Goal: Task Accomplishment & Management: Manage account settings

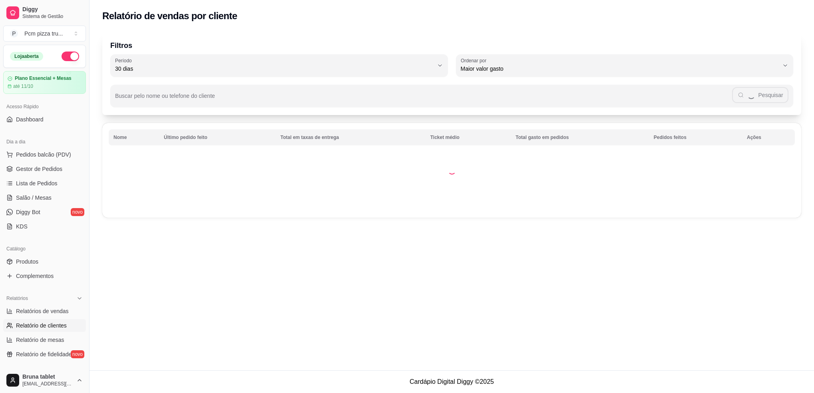
select select "30"
select select "HIGHEST_TOTAL_SPENT_WITH_ORDERS"
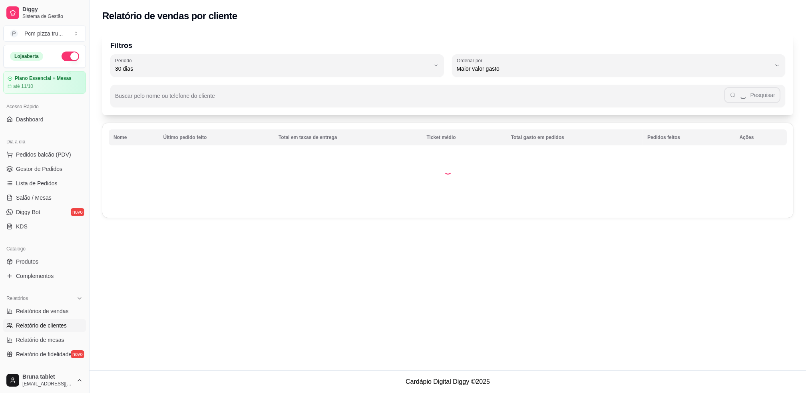
click at [63, 306] on link "Relatórios de vendas" at bounding box center [44, 311] width 83 height 13
select select "ALL"
select select "0"
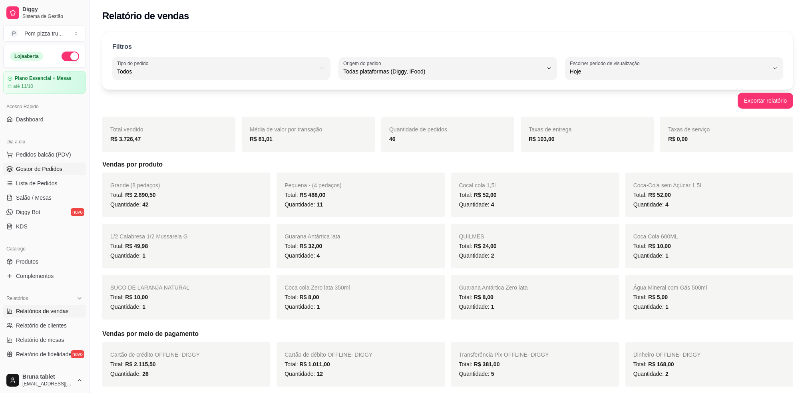
click at [40, 169] on span "Gestor de Pedidos" at bounding box center [39, 169] width 46 height 8
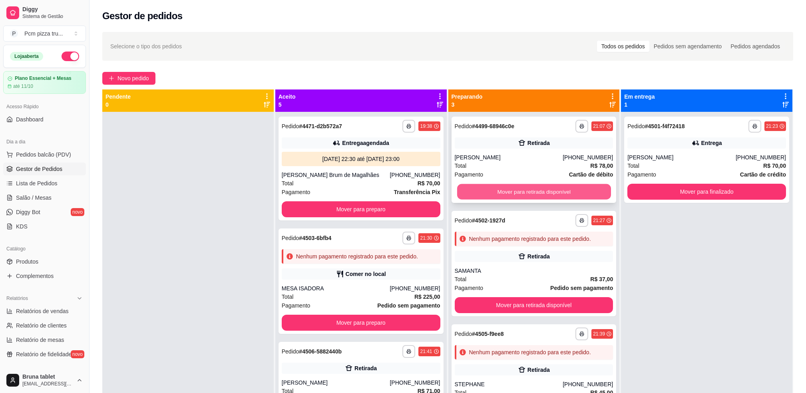
click at [531, 199] on button "Mover para retirada disponível" at bounding box center [534, 192] width 154 height 16
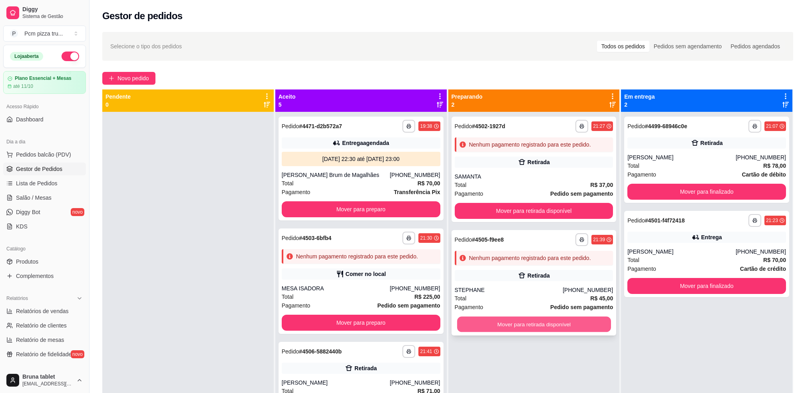
click at [541, 320] on button "Mover para retirada disponível" at bounding box center [534, 325] width 154 height 16
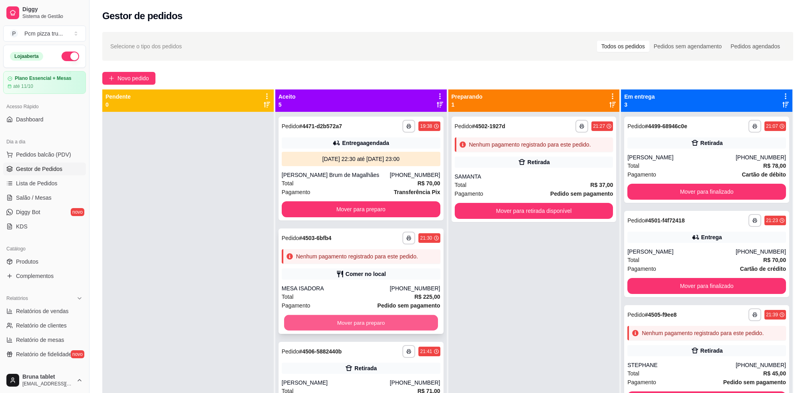
click at [404, 328] on button "Mover para preparo" at bounding box center [361, 323] width 154 height 16
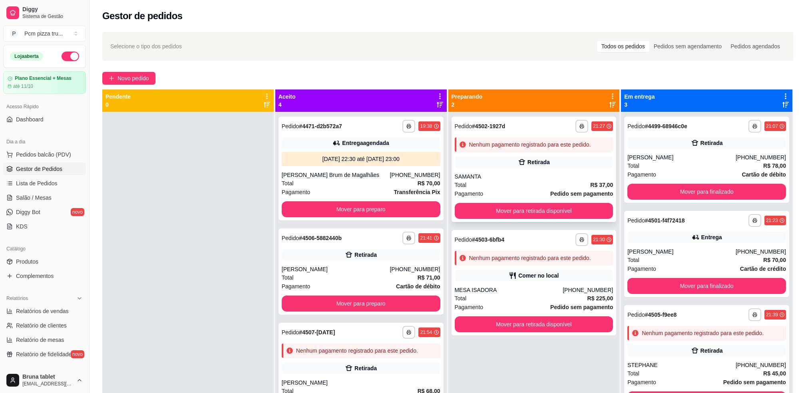
click at [495, 184] on div "Total R$ 37,00" at bounding box center [534, 185] width 159 height 9
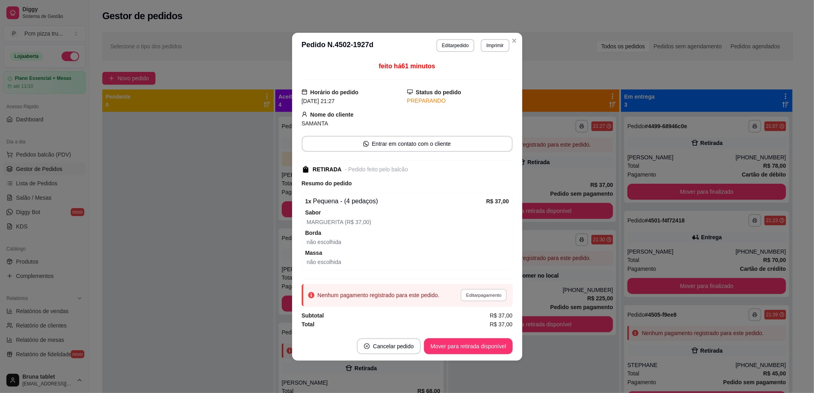
click at [498, 294] on button "Editar pagamento" at bounding box center [484, 295] width 46 height 12
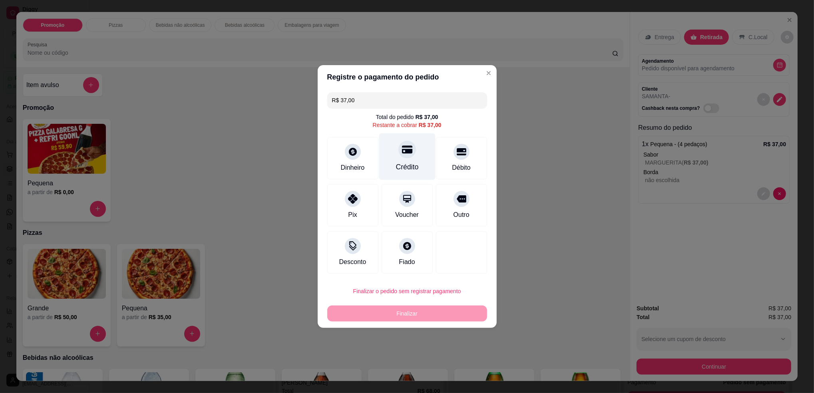
click at [411, 160] on div "Crédito" at bounding box center [407, 156] width 56 height 47
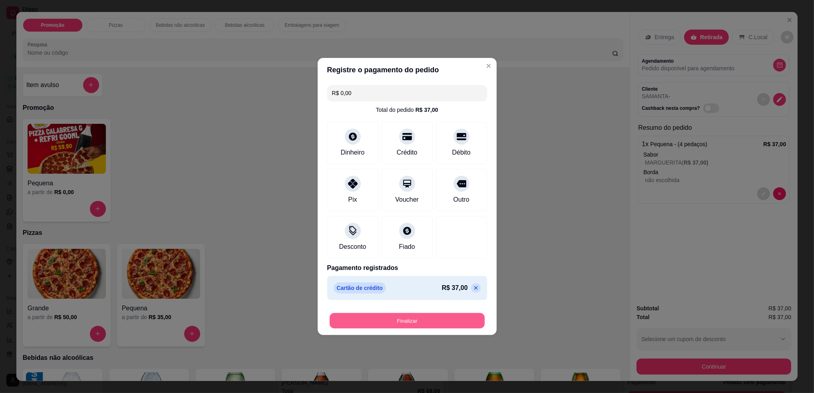
click at [415, 318] on button "Finalizar" at bounding box center [407, 321] width 155 height 16
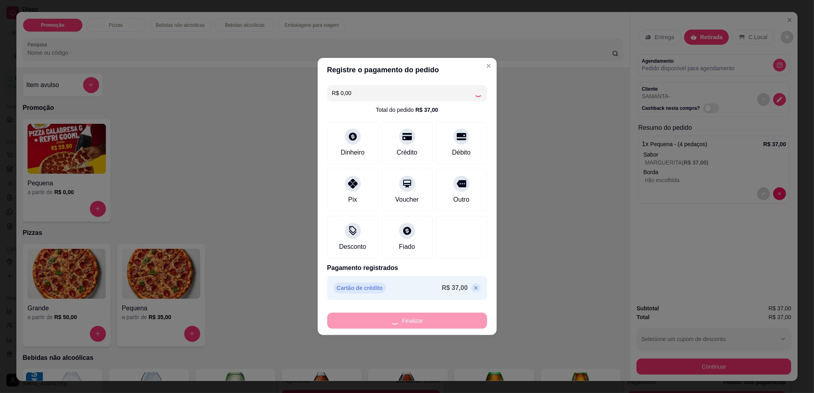
type input "-R$ 37,00"
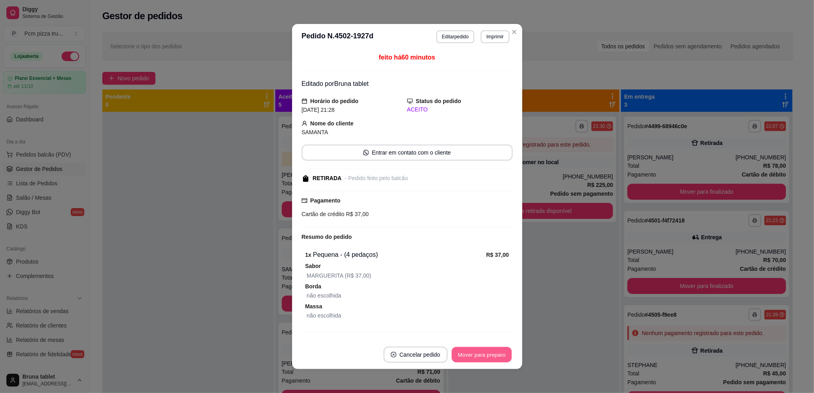
click at [488, 357] on button "Mover para preparo" at bounding box center [481, 355] width 60 height 16
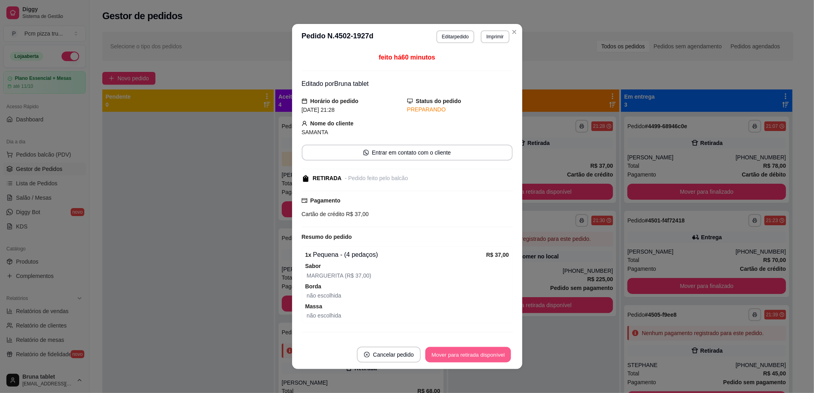
click at [488, 357] on button "Mover para retirada disponível" at bounding box center [467, 355] width 85 height 16
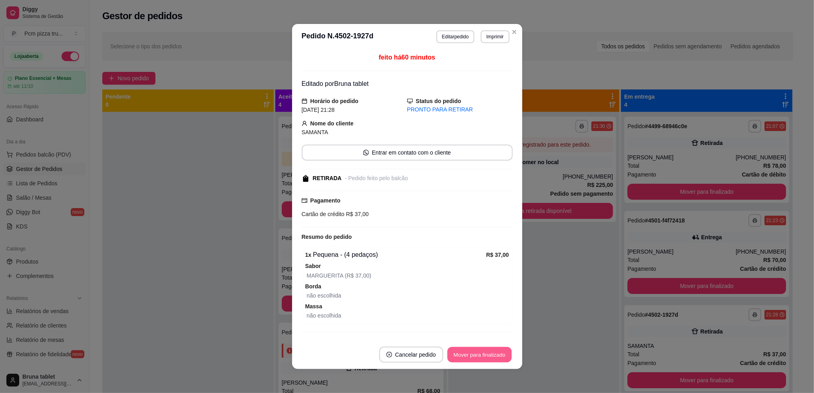
click at [488, 357] on button "Mover para finalizado" at bounding box center [479, 355] width 64 height 16
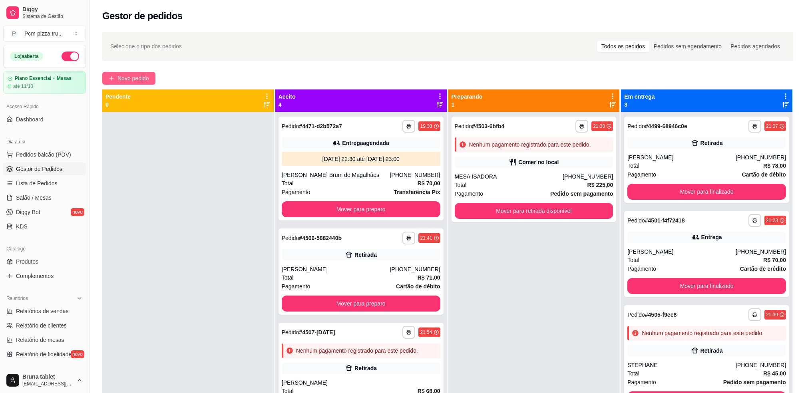
click at [129, 78] on span "Novo pedido" at bounding box center [133, 78] width 32 height 9
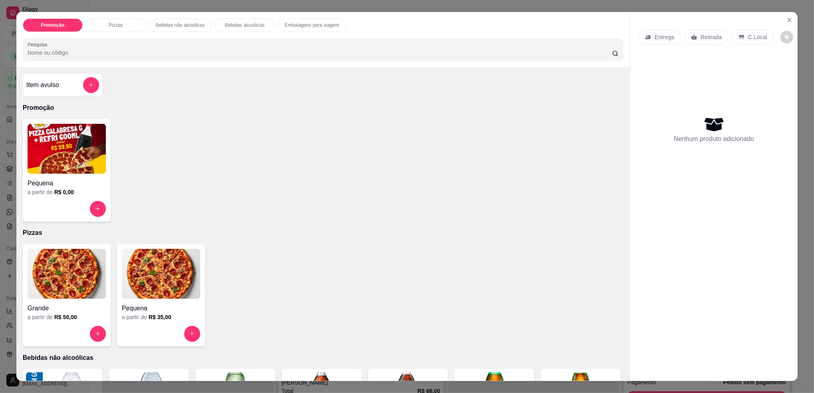
click at [73, 291] on img at bounding box center [67, 274] width 78 height 50
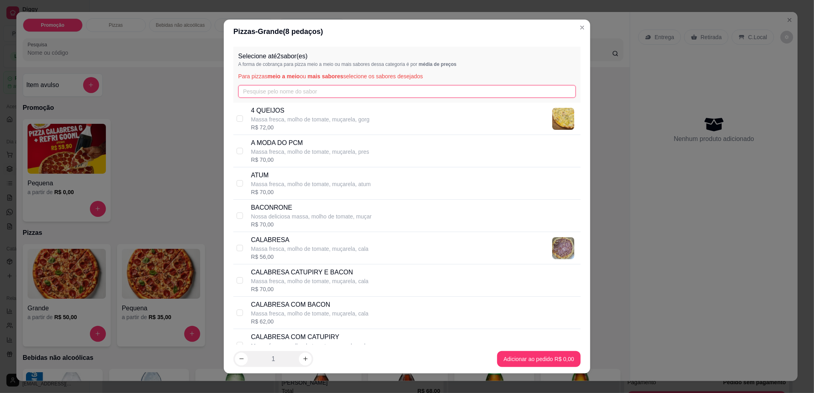
click at [309, 93] on input "text" at bounding box center [407, 91] width 338 height 13
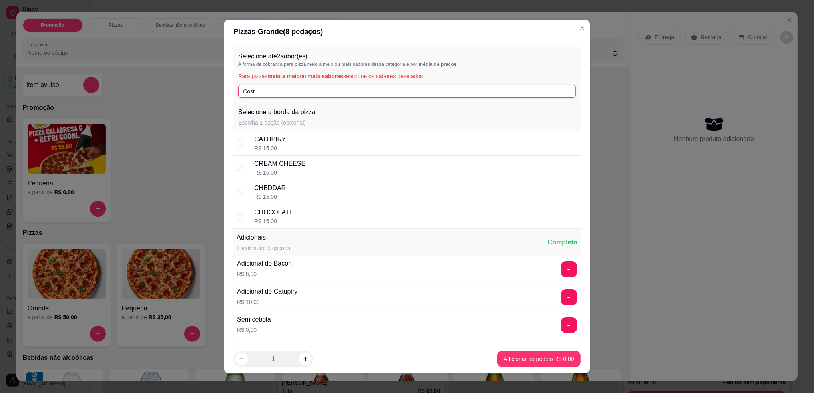
type input "Cos"
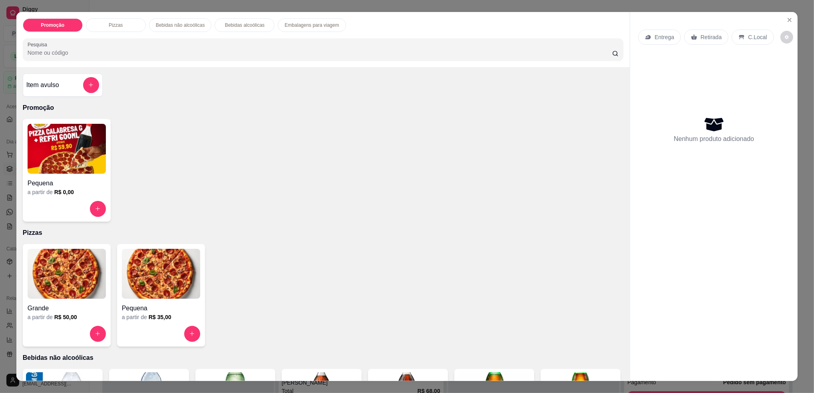
click at [6, 57] on div "Promoção Pizzas Bebidas não alcoólicas Bebidas alcoólicas Embalagens para viage…" at bounding box center [407, 196] width 814 height 393
click at [789, 23] on button "Close" at bounding box center [789, 20] width 13 height 13
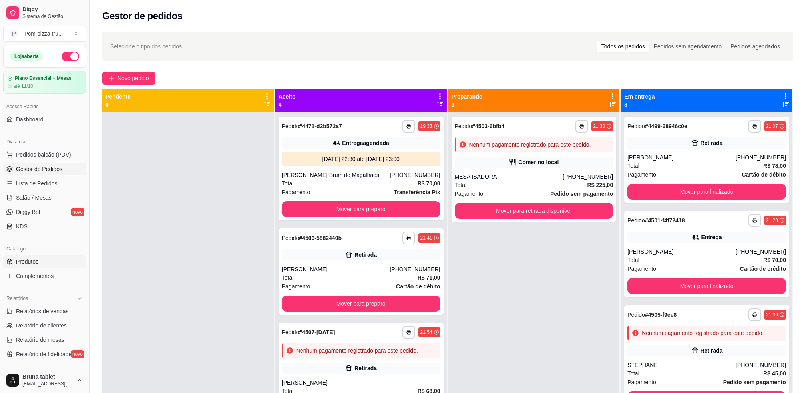
click at [50, 261] on link "Produtos" at bounding box center [44, 261] width 83 height 13
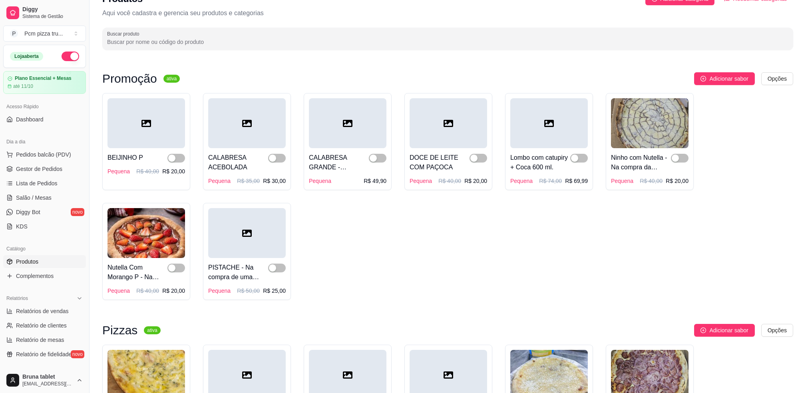
scroll to position [320, 0]
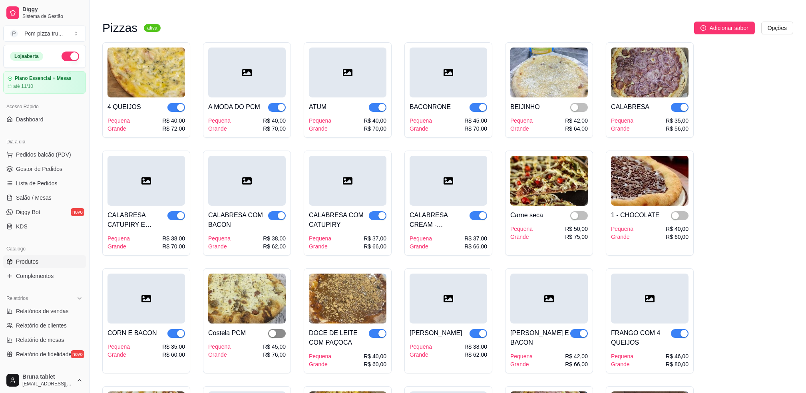
click at [274, 336] on div "button" at bounding box center [272, 333] width 7 height 7
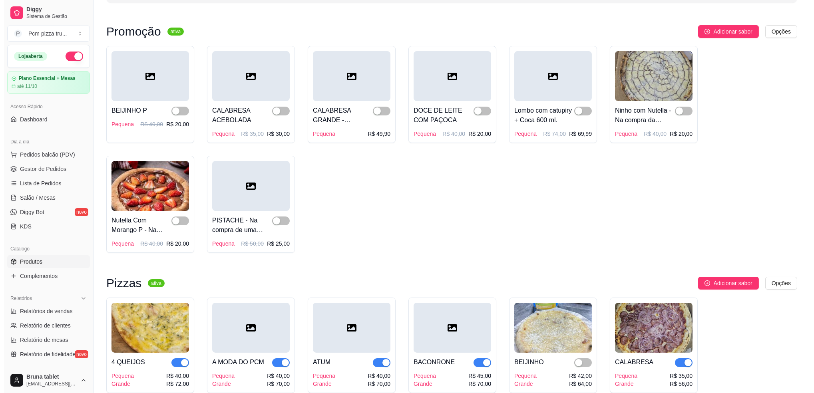
scroll to position [0, 0]
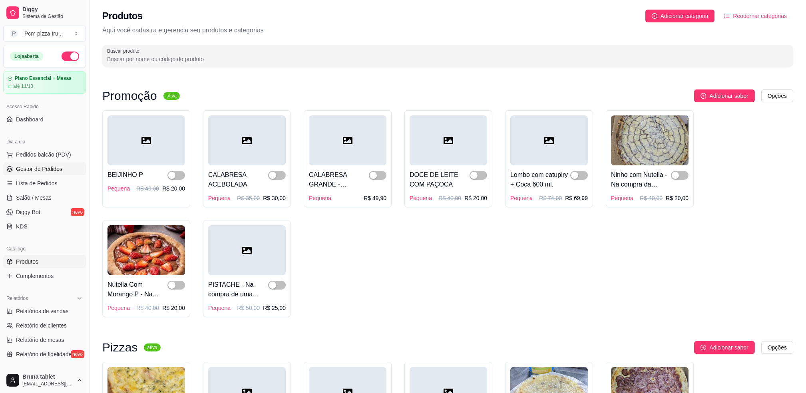
click at [68, 166] on link "Gestor de Pedidos" at bounding box center [44, 169] width 83 height 13
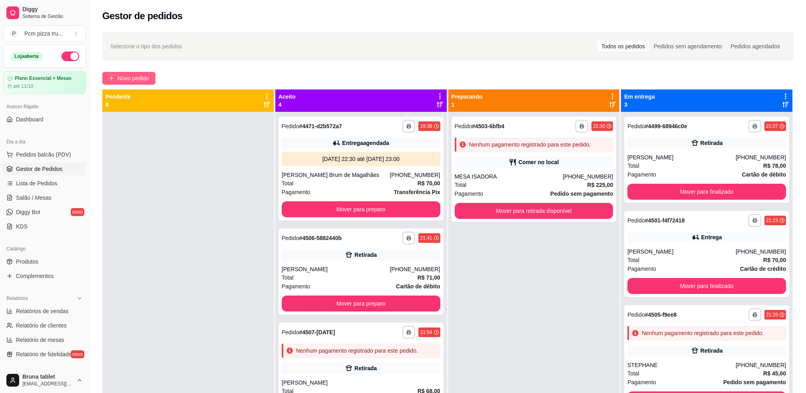
click at [125, 81] on span "Novo pedido" at bounding box center [133, 78] width 32 height 9
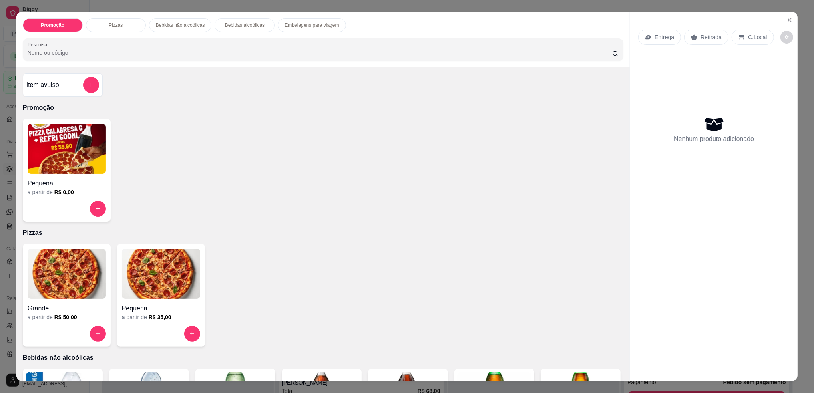
click at [79, 270] on img at bounding box center [67, 274] width 78 height 50
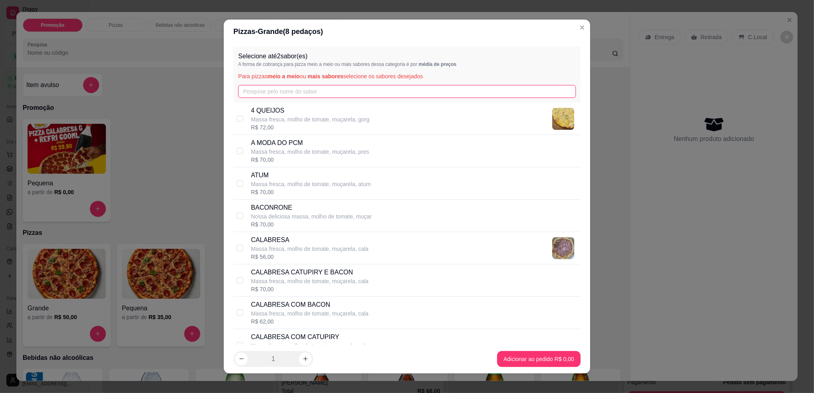
click at [284, 91] on input "text" at bounding box center [407, 91] width 338 height 13
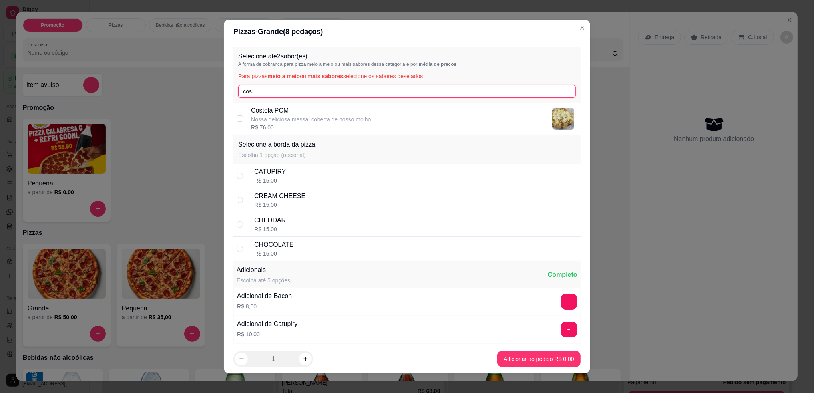
type input "cos"
click at [342, 116] on p "Nossa deliciosa massa, coberta de nosso molho" at bounding box center [311, 119] width 120 height 8
checkbox input "true"
click at [337, 91] on input "cos" at bounding box center [407, 91] width 338 height 13
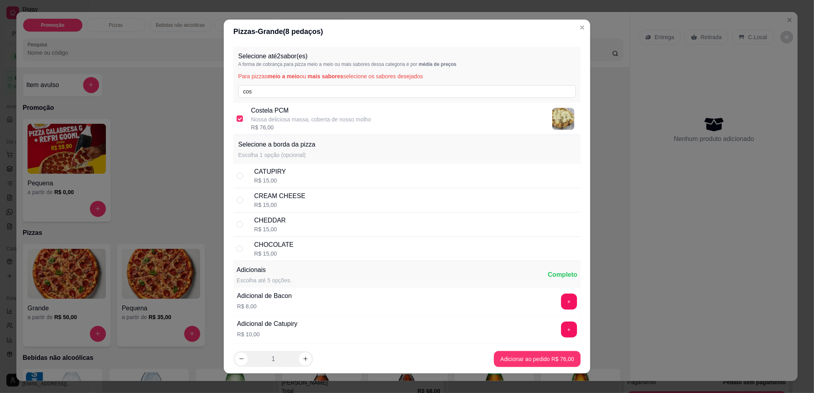
click at [310, 200] on div "CREAM CHEESE R$ 15,00" at bounding box center [415, 200] width 323 height 18
radio input "true"
click at [298, 97] on input "cos" at bounding box center [407, 91] width 338 height 13
click at [298, 96] on input "cos" at bounding box center [407, 91] width 338 height 13
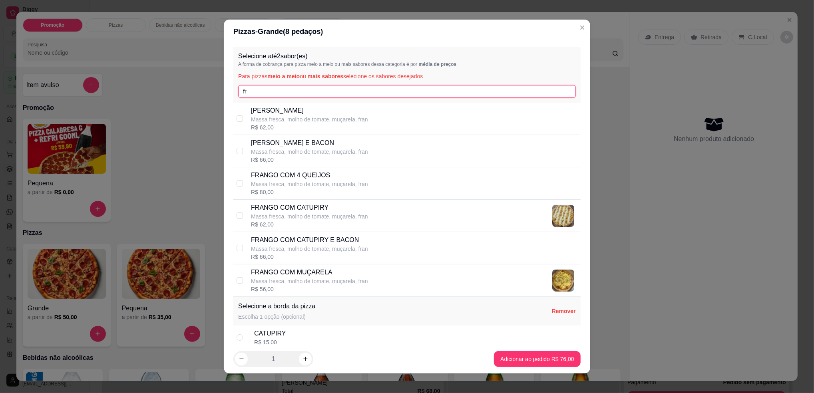
type input "fr"
drag, startPoint x: 309, startPoint y: 214, endPoint x: 338, endPoint y: 231, distance: 33.3
click at [309, 215] on p "Massa fresca, molho de tomate, muçarela, fran" at bounding box center [309, 217] width 117 height 8
checkbox input "true"
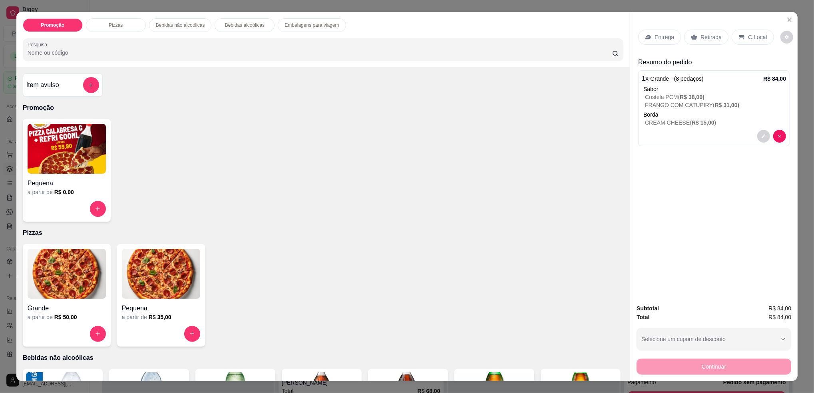
click at [754, 36] on p "C.Local" at bounding box center [757, 37] width 19 height 8
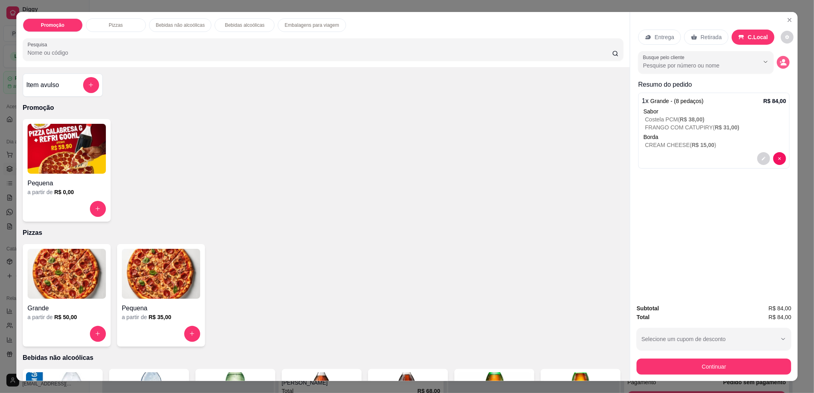
click at [780, 66] on button "decrease-product-quantity" at bounding box center [783, 62] width 13 height 13
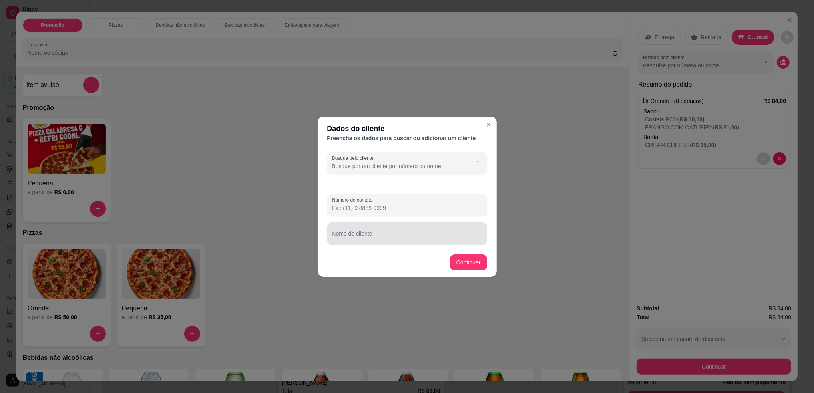
click at [435, 237] on input "Nome do cliente" at bounding box center [407, 237] width 150 height 8
type input "MESA MATEUS"
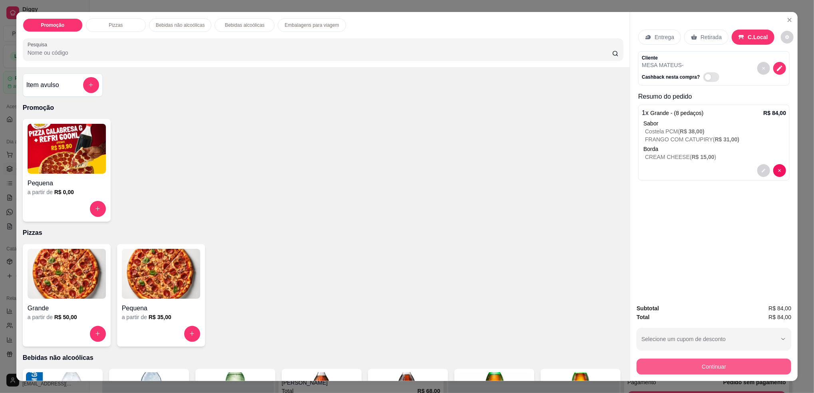
click at [708, 360] on button "Continuar" at bounding box center [713, 367] width 155 height 16
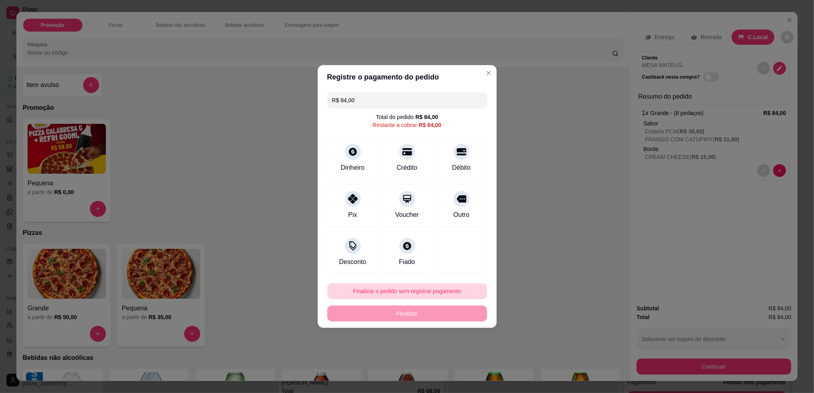
click at [456, 293] on button "Finalizar o pedido sem registrar pagamento" at bounding box center [407, 291] width 160 height 16
click at [451, 362] on button "Confirmar" at bounding box center [457, 357] width 28 height 12
type input "R$ 0,00"
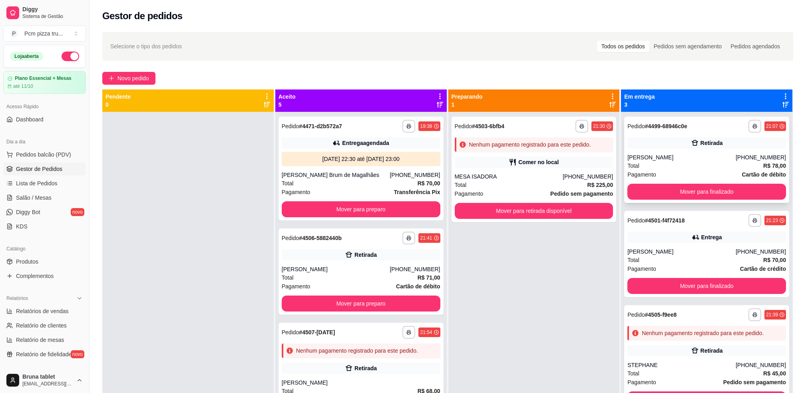
click at [676, 158] on div "[PERSON_NAME]" at bounding box center [681, 157] width 108 height 8
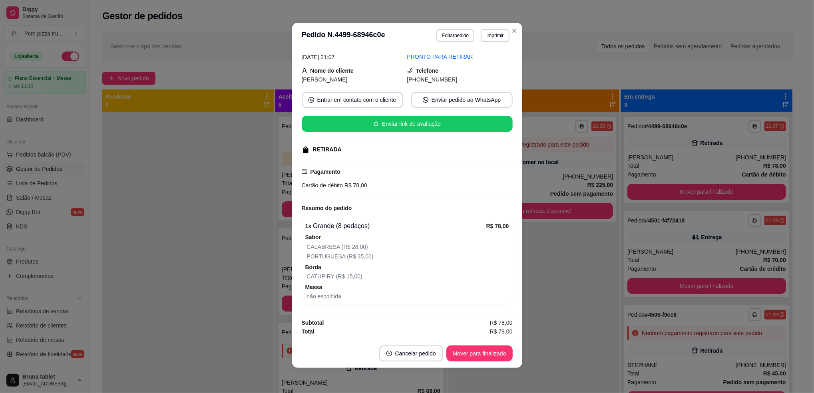
scroll to position [2, 0]
click at [457, 33] on button "Editar pedido" at bounding box center [455, 35] width 38 height 13
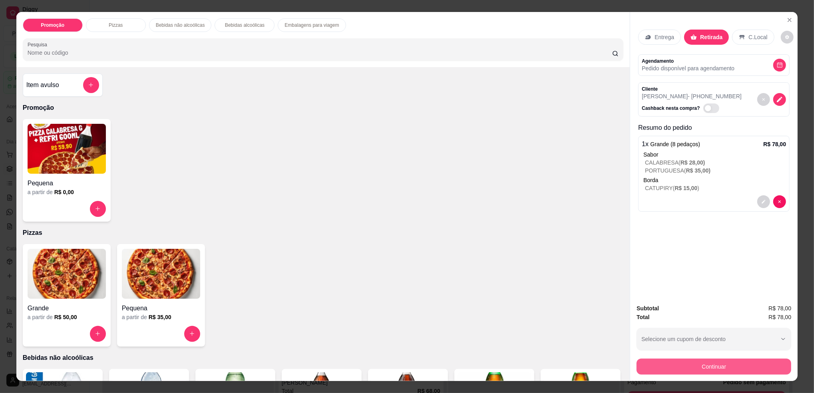
click at [674, 370] on button "Continuar" at bounding box center [713, 367] width 155 height 16
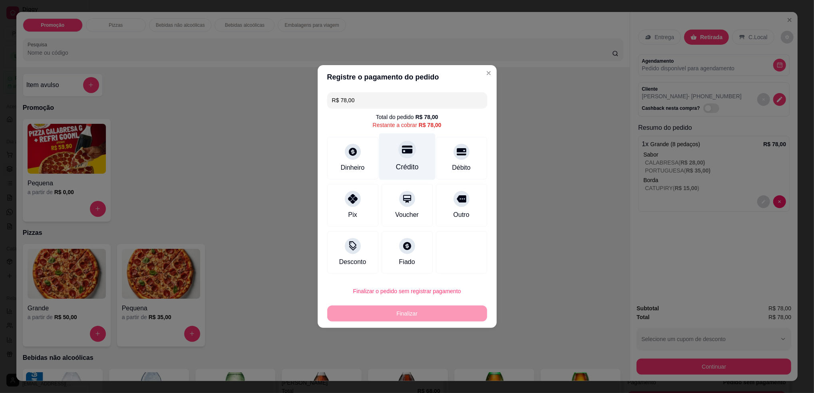
click at [407, 135] on div "Crédito" at bounding box center [407, 156] width 56 height 47
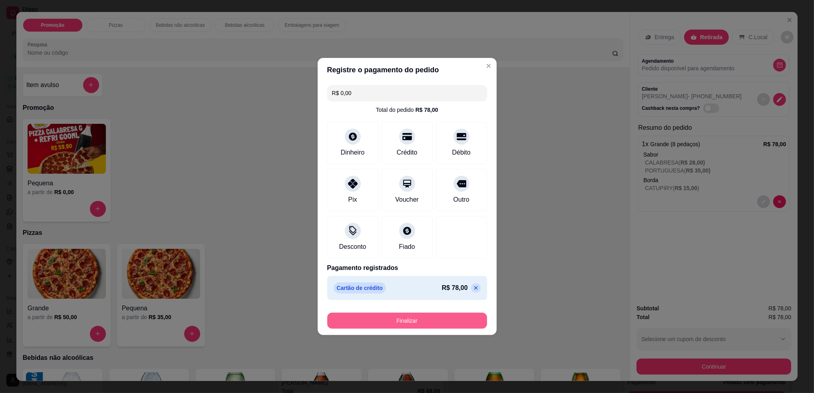
click at [422, 323] on button "Finalizar" at bounding box center [407, 321] width 160 height 16
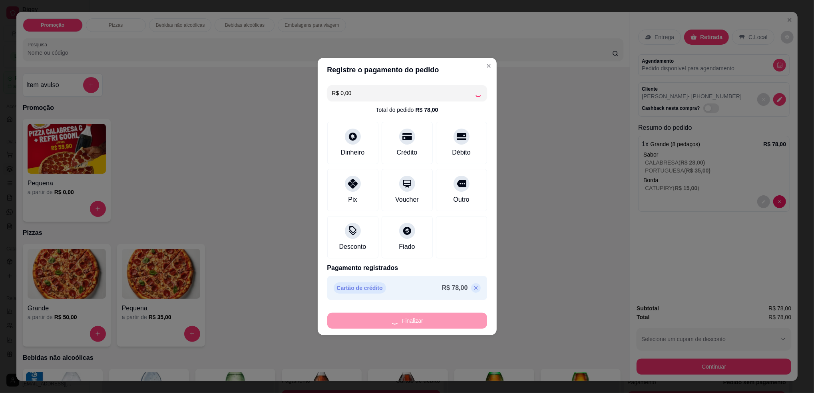
type input "-R$ 78,00"
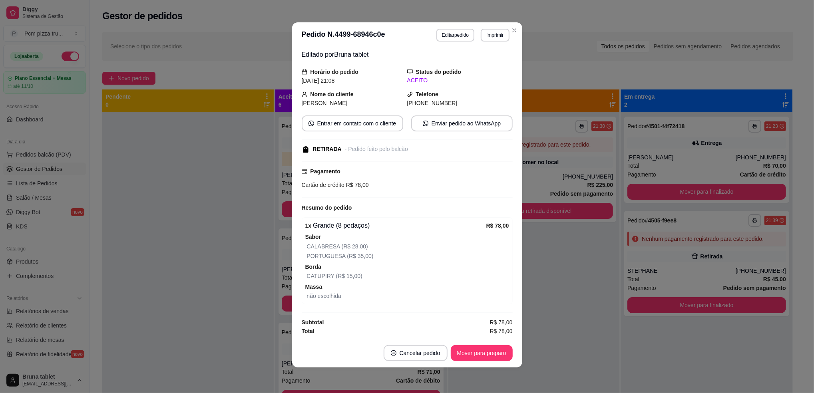
scroll to position [28, 0]
click at [487, 352] on button "Mover para preparo" at bounding box center [481, 354] width 60 height 16
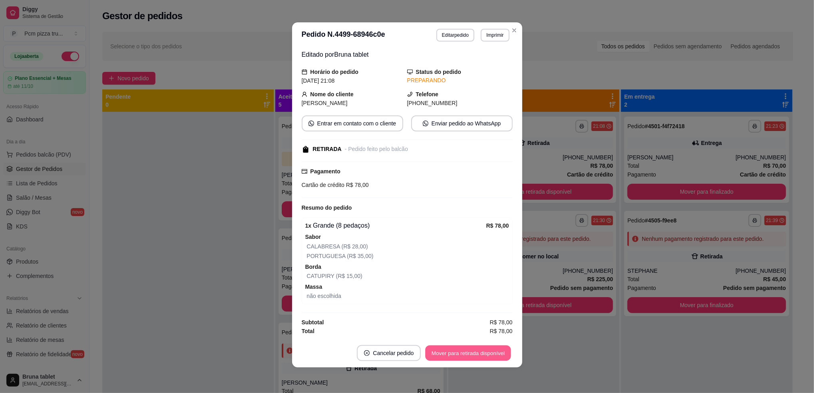
click at [487, 352] on button "Mover para retirada disponível" at bounding box center [467, 354] width 85 height 16
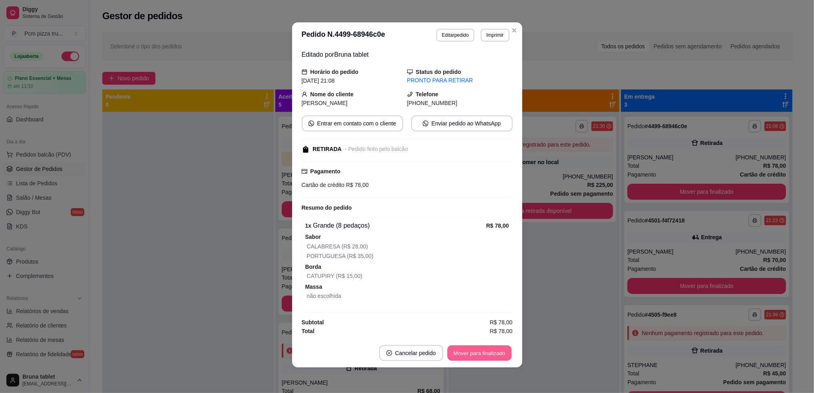
click at [487, 352] on button "Mover para finalizado" at bounding box center [479, 354] width 64 height 16
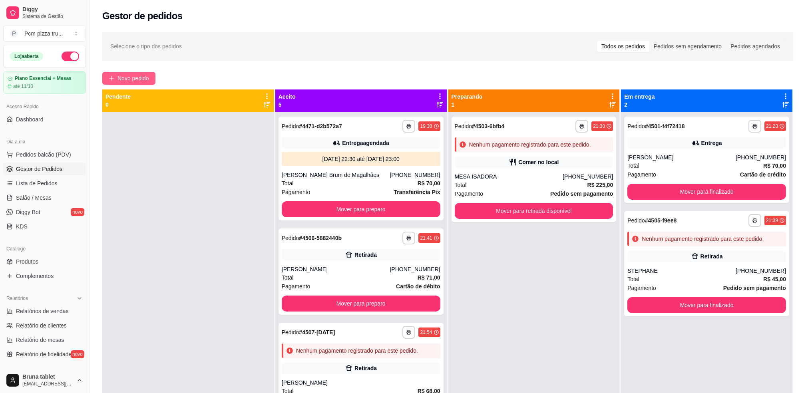
click at [133, 75] on span "Novo pedido" at bounding box center [133, 78] width 32 height 9
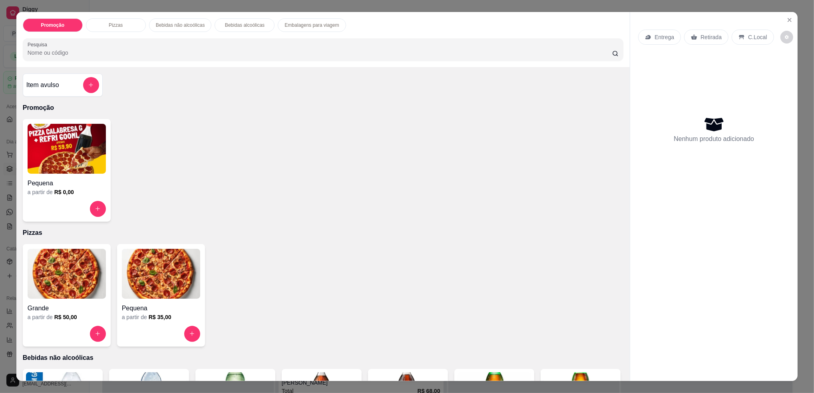
click at [354, 213] on div "Pequena a partir de R$ 0,00" at bounding box center [323, 170] width 601 height 103
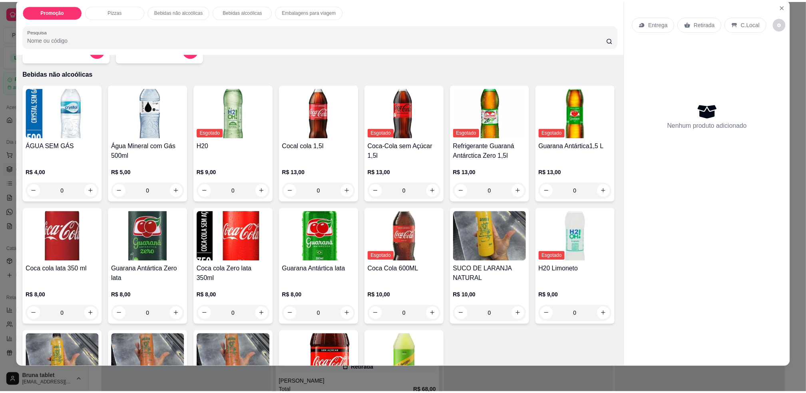
scroll to position [272, 0]
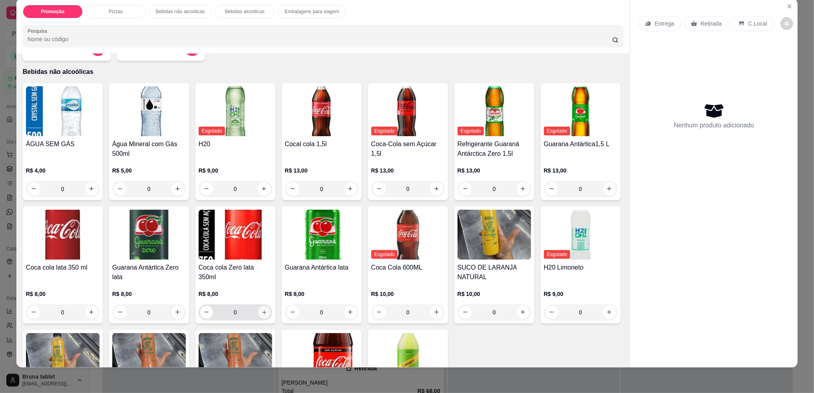
click at [267, 313] on icon "increase-product-quantity" at bounding box center [264, 312] width 6 height 6
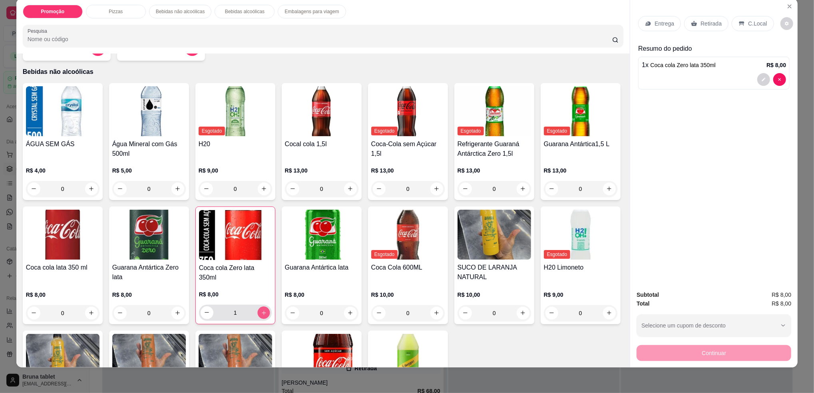
click at [266, 313] on icon "increase-product-quantity" at bounding box center [263, 313] width 6 height 6
type input "2"
click at [704, 18] on div "Retirada" at bounding box center [706, 23] width 44 height 15
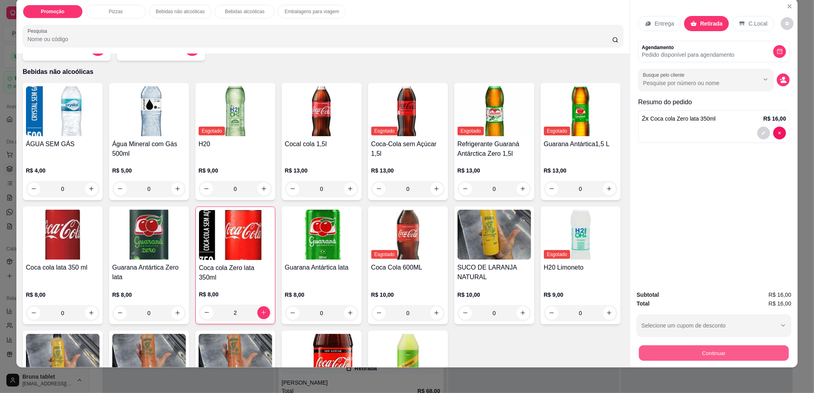
click at [655, 356] on button "Continuar" at bounding box center [714, 354] width 150 height 16
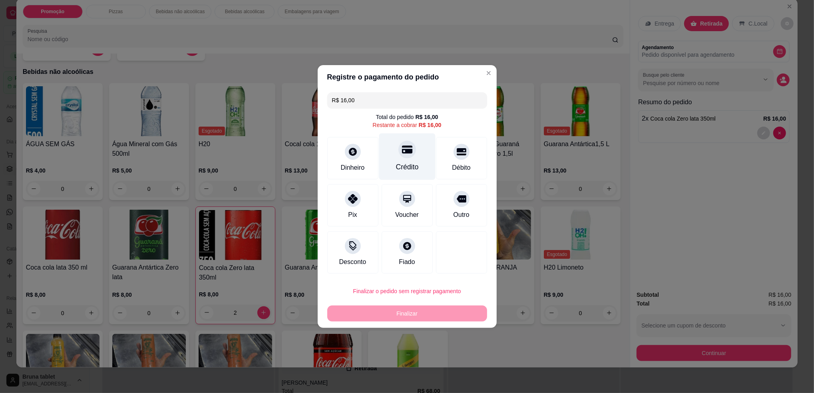
click at [407, 163] on div "Crédito" at bounding box center [407, 167] width 23 height 10
type input "R$ 0,00"
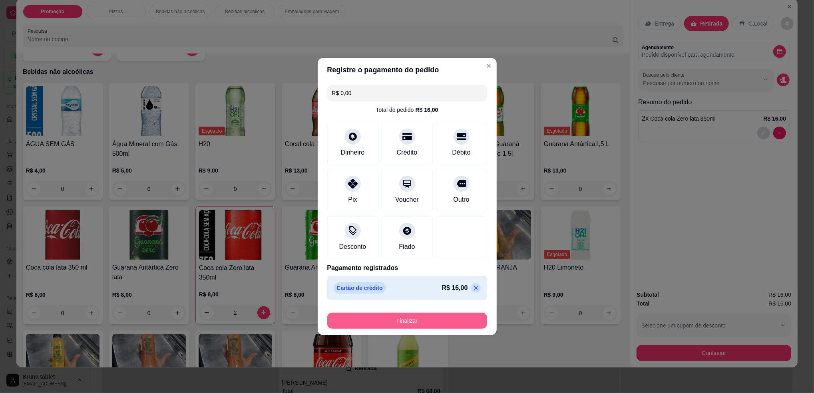
click at [425, 316] on button "Finalizar" at bounding box center [407, 321] width 160 height 16
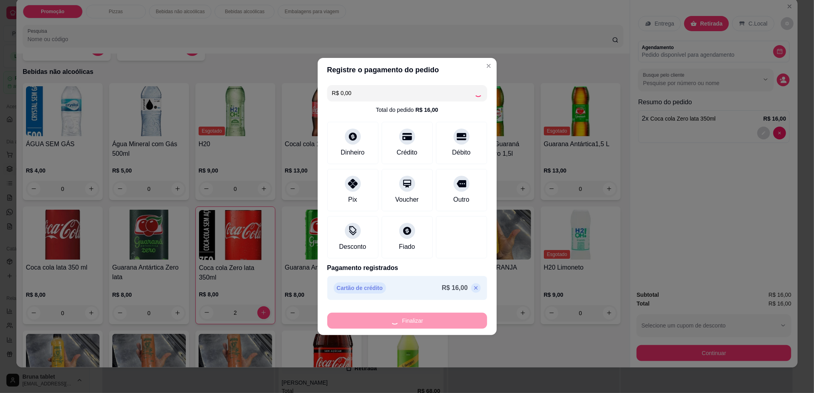
type input "0"
type input "-R$ 16,00"
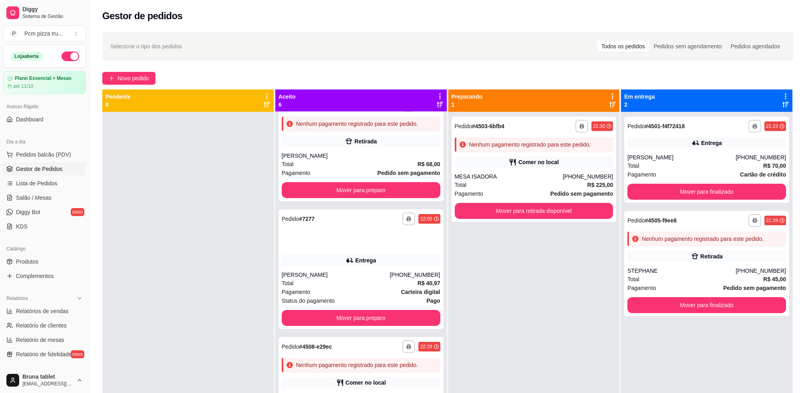
scroll to position [260, 0]
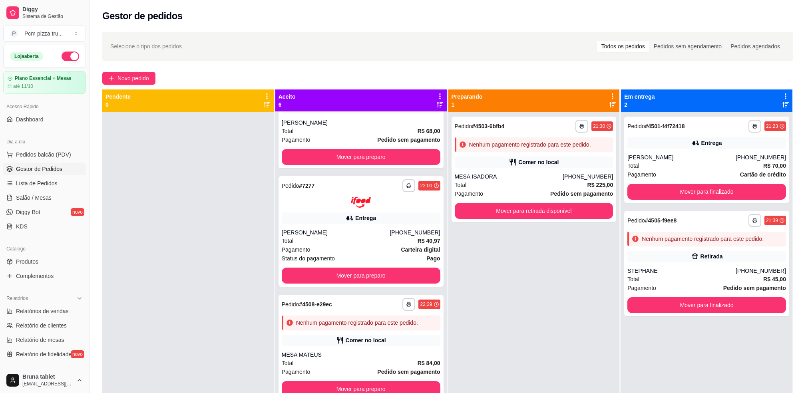
click at [525, 323] on div "**********" at bounding box center [533, 308] width 171 height 393
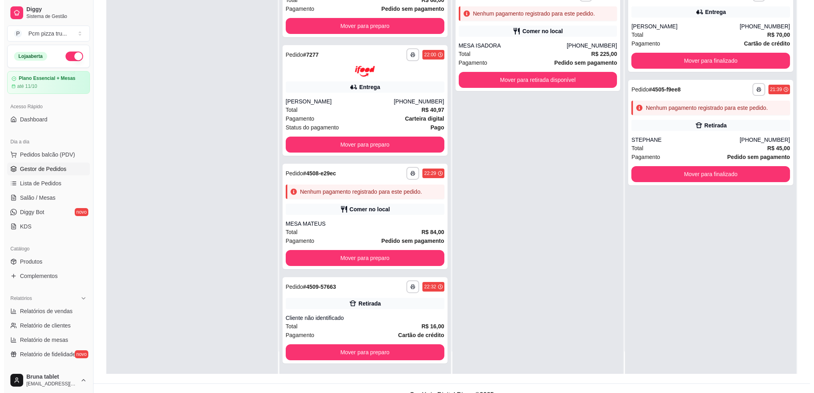
scroll to position [122, 0]
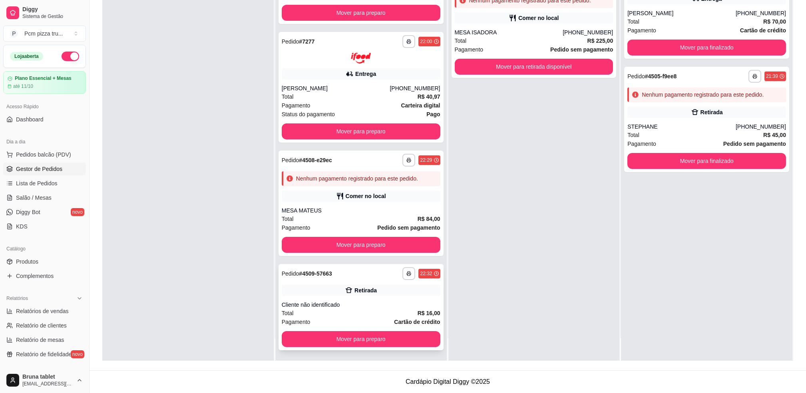
click at [367, 309] on div "Total R$ 16,00" at bounding box center [361, 313] width 159 height 9
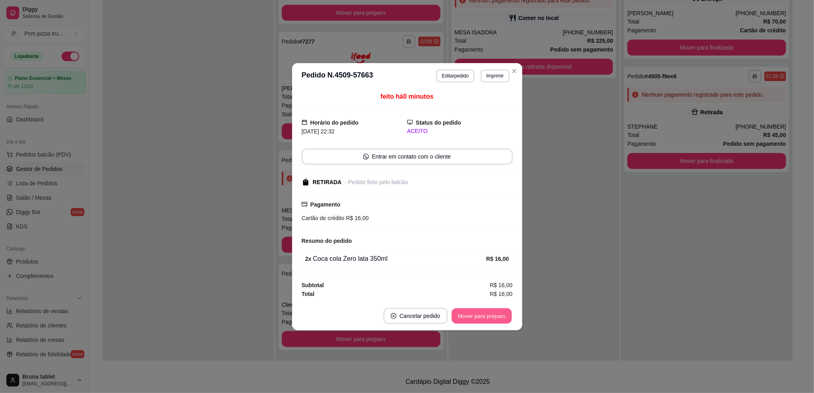
click at [467, 317] on button "Mover para preparo" at bounding box center [481, 316] width 60 height 16
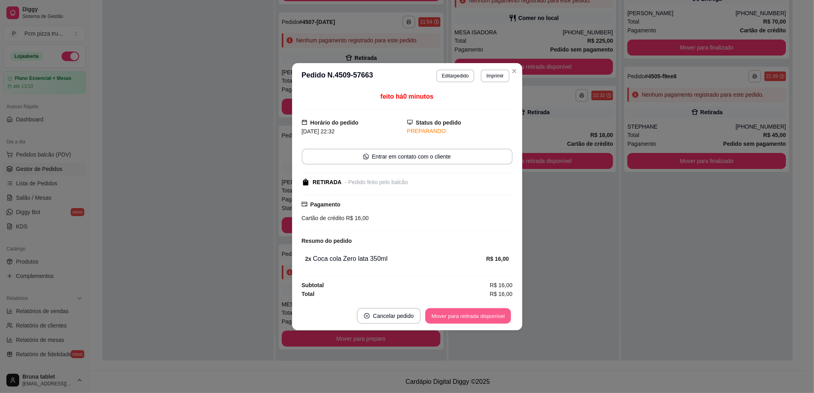
click at [467, 317] on button "Mover para retirada disponível" at bounding box center [467, 316] width 85 height 16
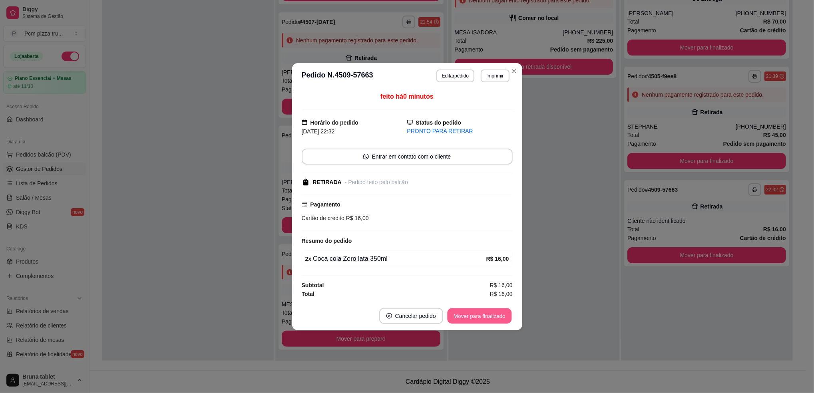
click at [467, 317] on button "Mover para finalizado" at bounding box center [479, 316] width 64 height 16
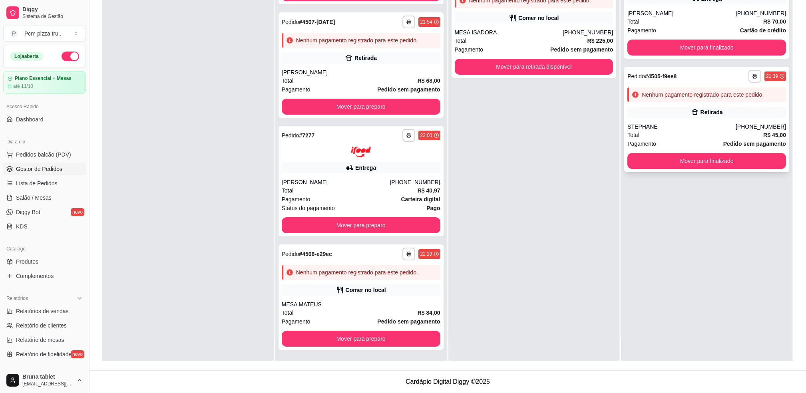
click at [664, 113] on div "Retirada" at bounding box center [706, 112] width 159 height 11
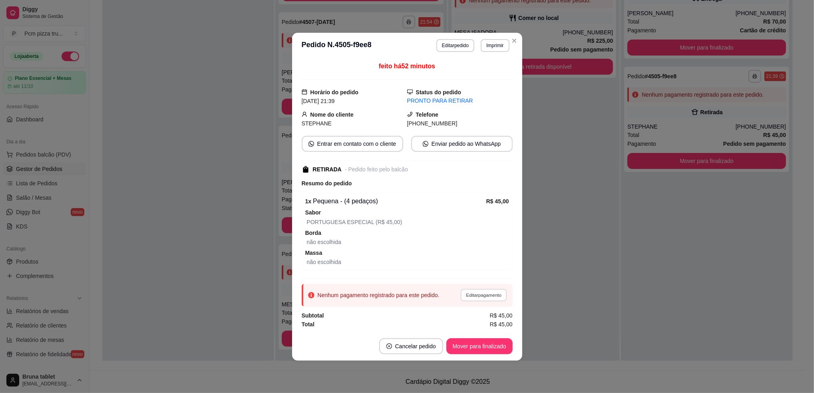
click at [469, 294] on button "Editar pagamento" at bounding box center [484, 295] width 46 height 12
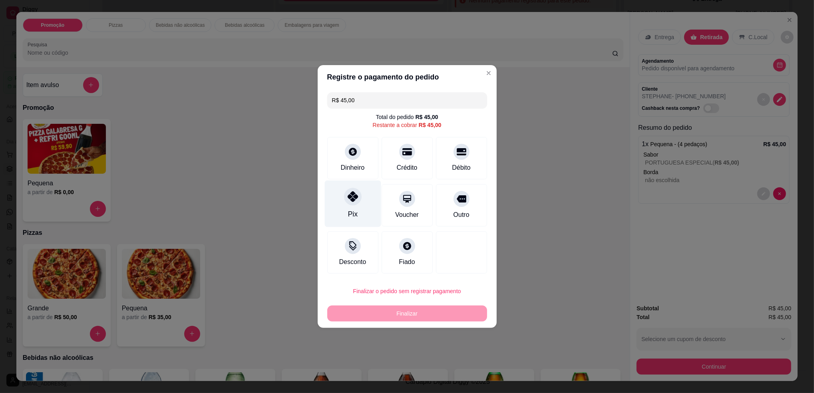
click at [360, 212] on div "Pix" at bounding box center [352, 204] width 56 height 47
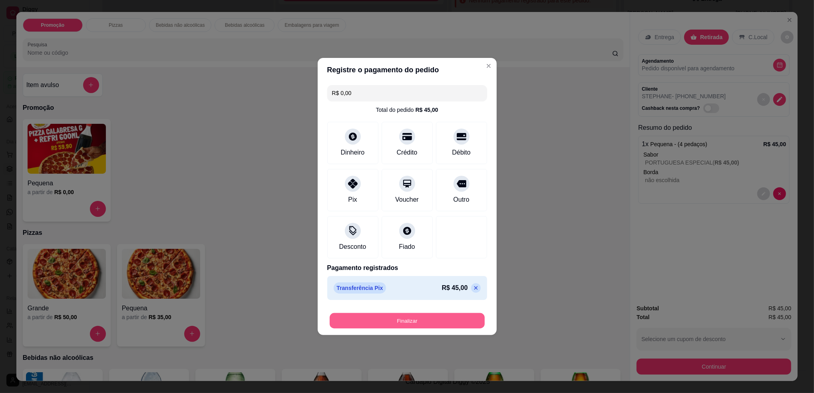
click at [402, 325] on button "Finalizar" at bounding box center [407, 321] width 155 height 16
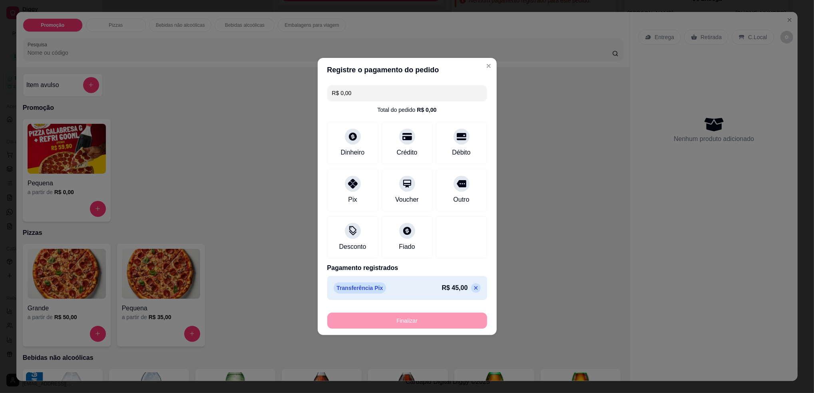
scroll to position [260, 0]
type input "-R$ 45,00"
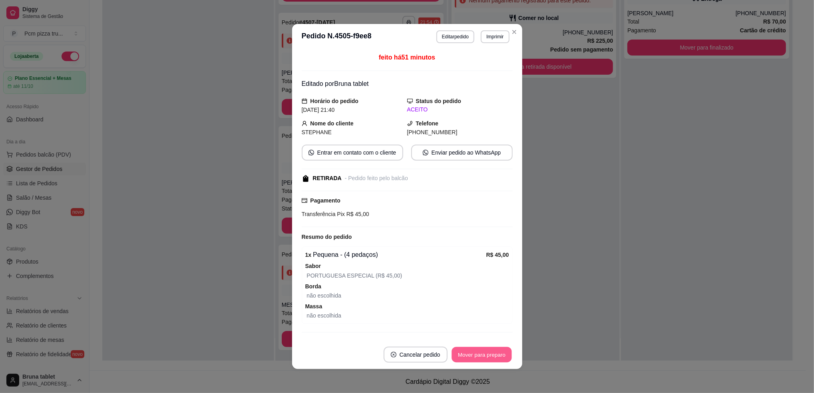
click at [467, 352] on button "Mover para preparo" at bounding box center [481, 355] width 60 height 16
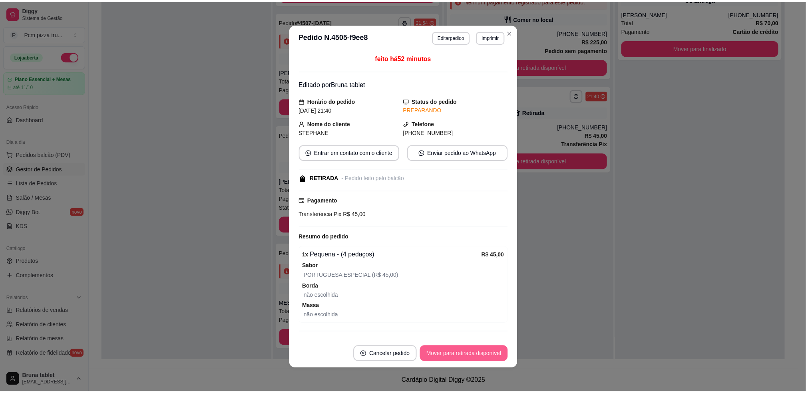
scroll to position [166, 0]
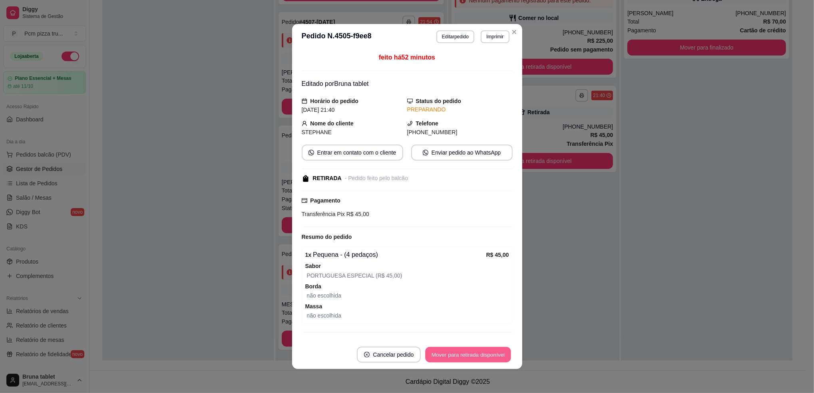
click at [467, 352] on button "Mover para retirada disponível" at bounding box center [467, 355] width 85 height 16
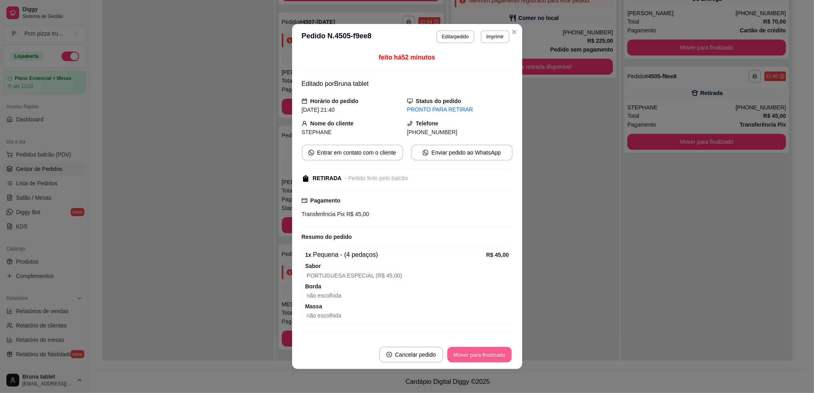
click at [467, 352] on button "Mover para finalizado" at bounding box center [479, 355] width 64 height 16
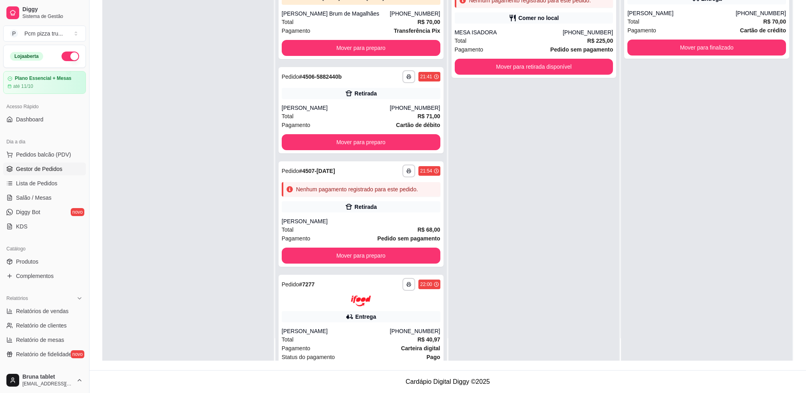
scroll to position [0, 0]
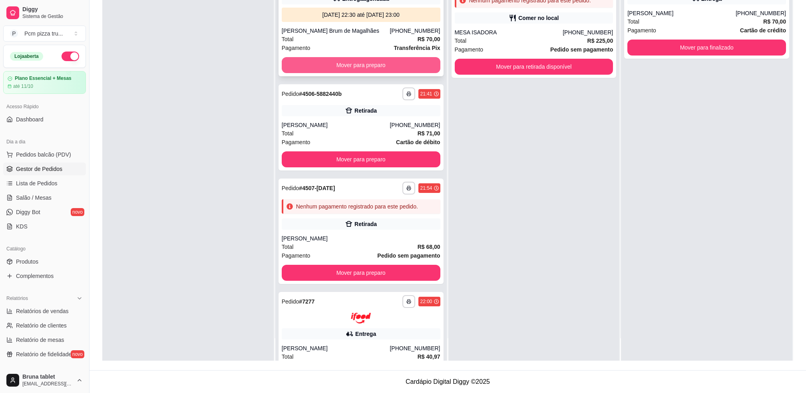
click at [396, 64] on button "Mover para preparo" at bounding box center [361, 65] width 159 height 16
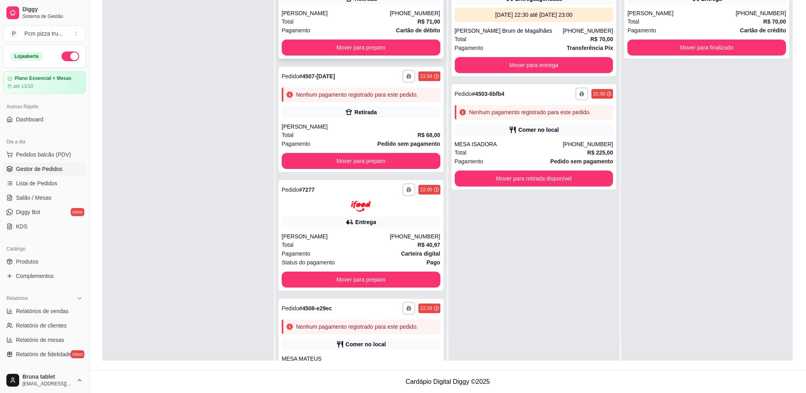
click at [375, 9] on div "[PERSON_NAME]" at bounding box center [336, 13] width 108 height 8
click at [26, 312] on span "Relatórios de vendas" at bounding box center [42, 311] width 53 height 8
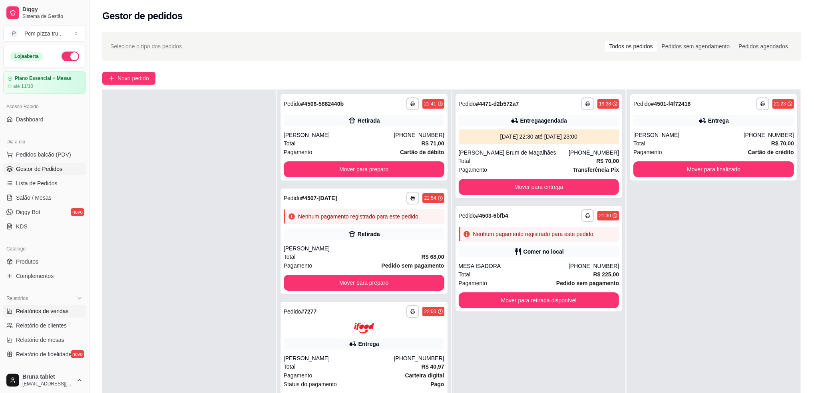
select select "ALL"
select select "0"
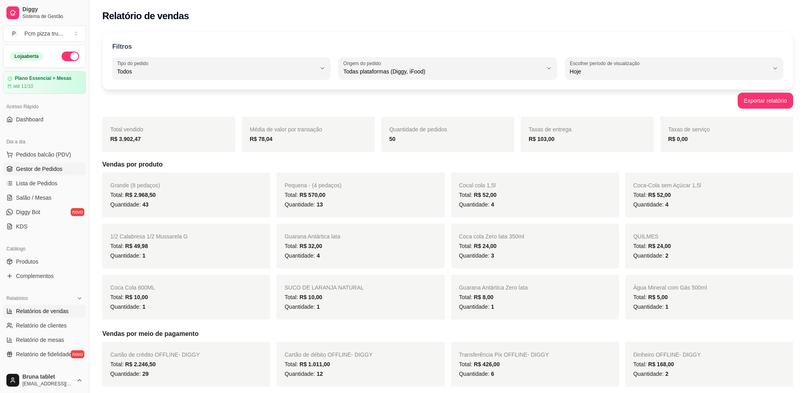
click at [52, 168] on span "Gestor de Pedidos" at bounding box center [39, 169] width 46 height 8
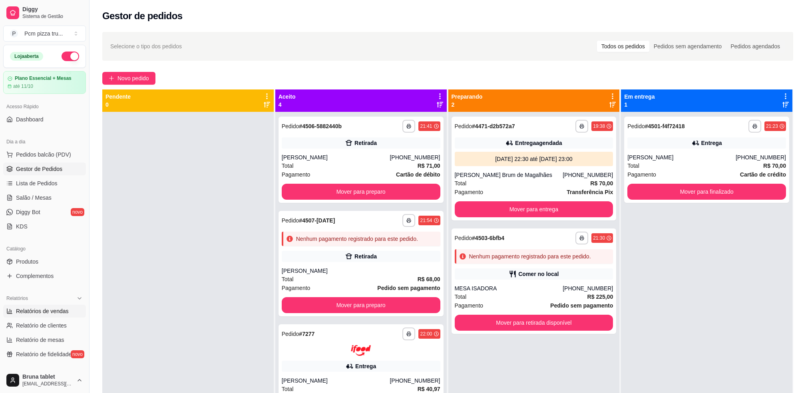
click at [44, 312] on span "Relatórios de vendas" at bounding box center [42, 311] width 53 height 8
select select "ALL"
select select "0"
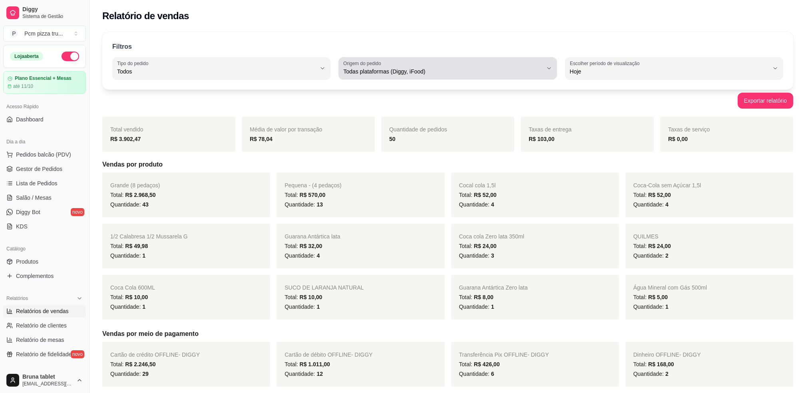
click at [371, 68] on span "Todas plataformas (Diggy, iFood)" at bounding box center [442, 72] width 199 height 8
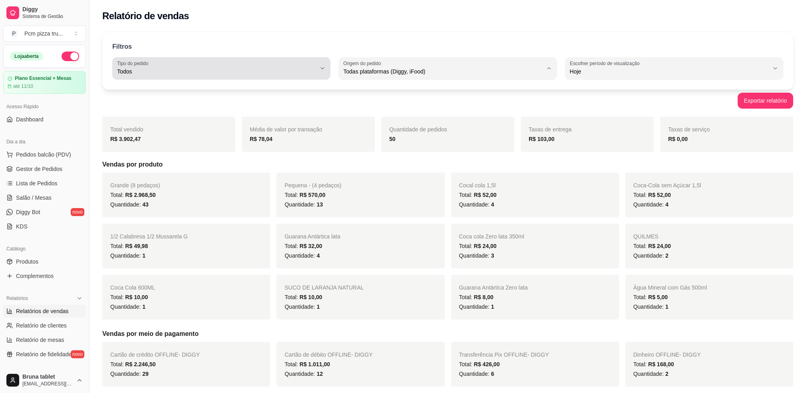
click at [270, 64] on div "Todos" at bounding box center [216, 68] width 199 height 16
click at [267, 106] on span "Entrega" at bounding box center [218, 104] width 190 height 8
type input "DELIVERY"
select select "DELIVERY"
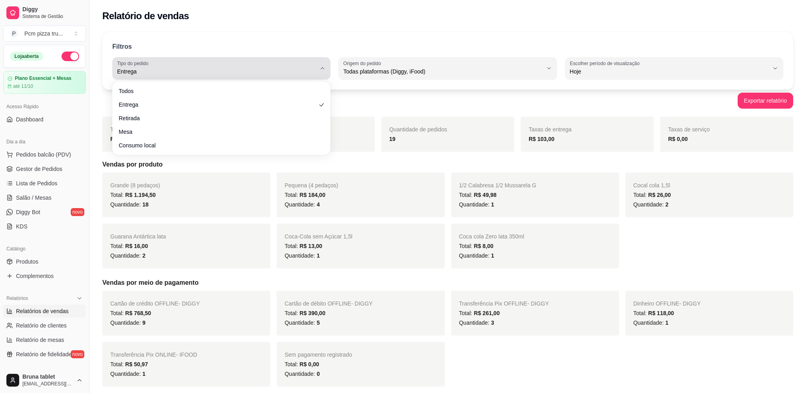
click at [294, 68] on span "Entrega" at bounding box center [216, 72] width 199 height 8
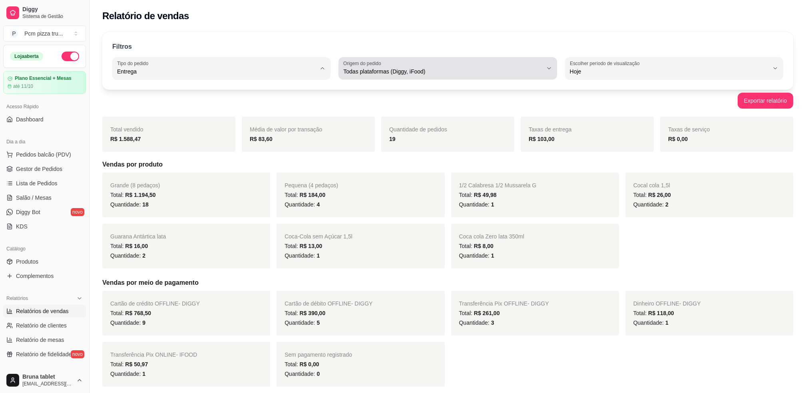
click at [361, 76] on button "Origem do pedido Todas plataformas (Diggy, iFood)" at bounding box center [447, 68] width 218 height 22
click at [370, 93] on span "Todas plataformas (Diggy, iFood)" at bounding box center [444, 91] width 190 height 8
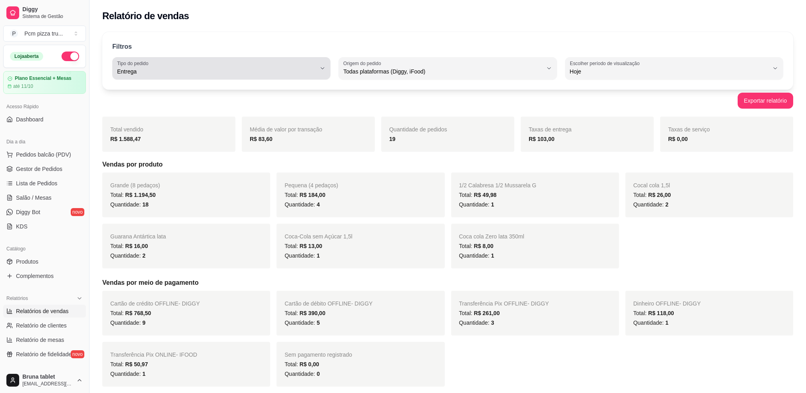
click at [206, 70] on span "Entrega" at bounding box center [216, 72] width 199 height 8
click at [211, 88] on span "Todos" at bounding box center [218, 91] width 190 height 8
type input "ALL"
select select "ALL"
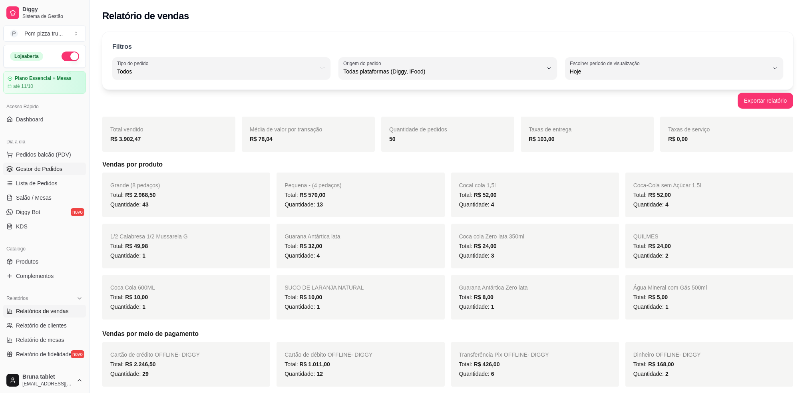
click at [69, 169] on link "Gestor de Pedidos" at bounding box center [44, 169] width 83 height 13
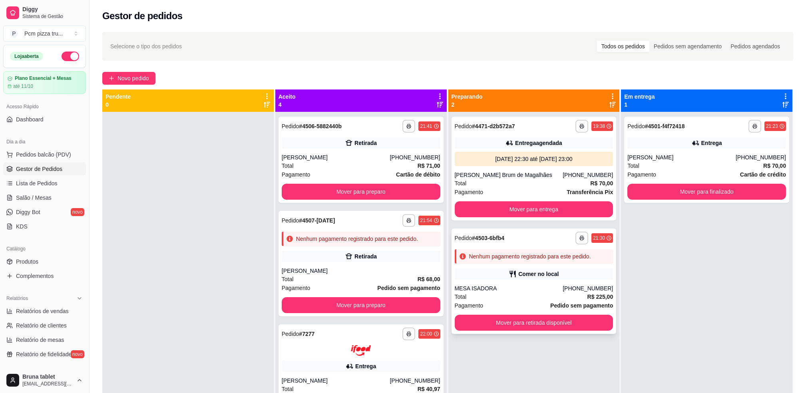
click at [567, 274] on div "Comer no local" at bounding box center [534, 273] width 159 height 11
click at [138, 81] on span "Novo pedido" at bounding box center [133, 78] width 32 height 9
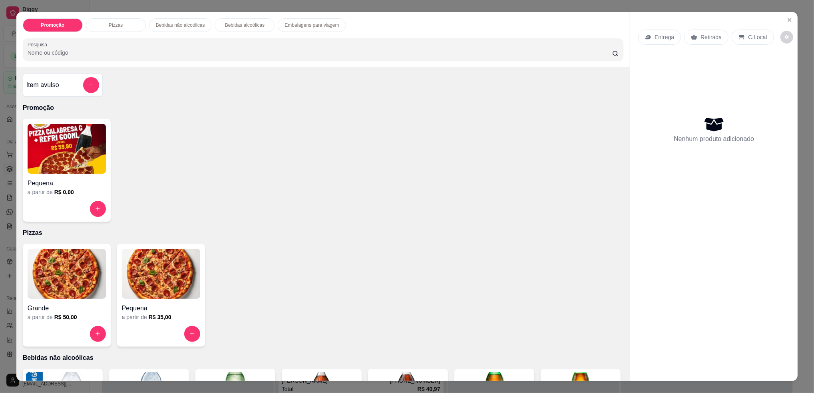
click at [195, 259] on img at bounding box center [161, 274] width 78 height 50
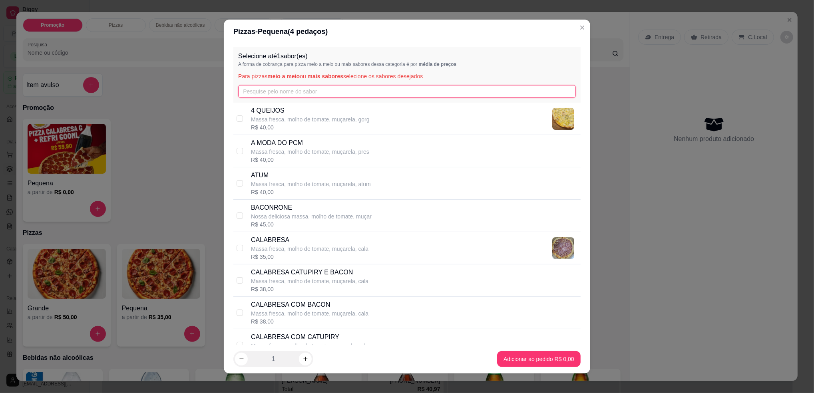
click at [327, 89] on input "text" at bounding box center [407, 91] width 338 height 13
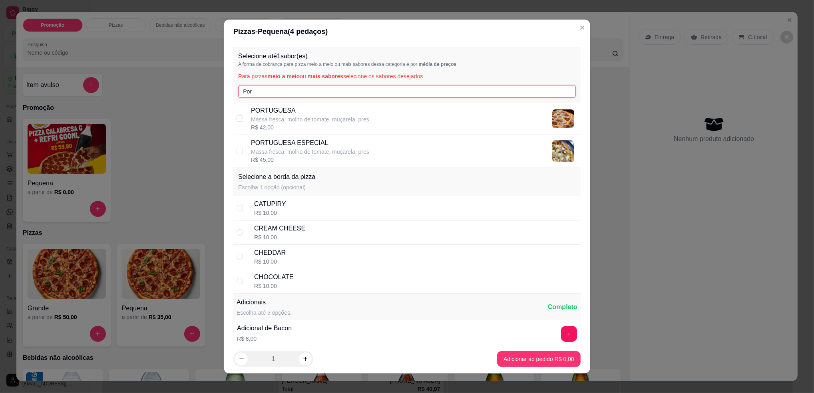
type input "Por"
click at [329, 121] on p "Massa fresca, molho de tomate, muçarela, pres" at bounding box center [310, 119] width 118 height 8
checkbox input "true"
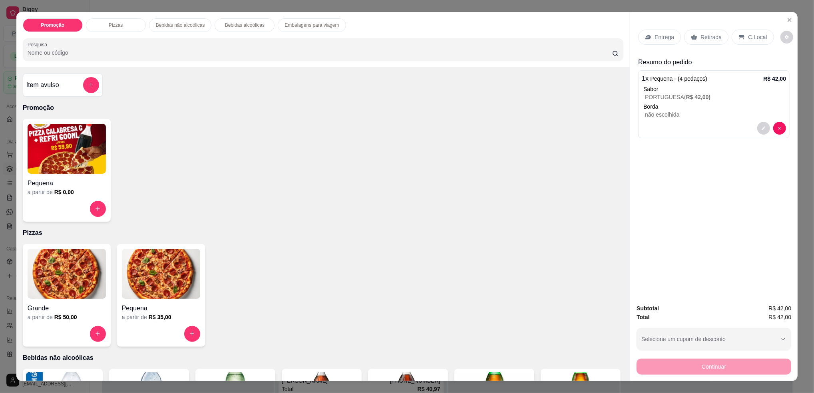
click at [702, 39] on p "Retirada" at bounding box center [710, 37] width 21 height 8
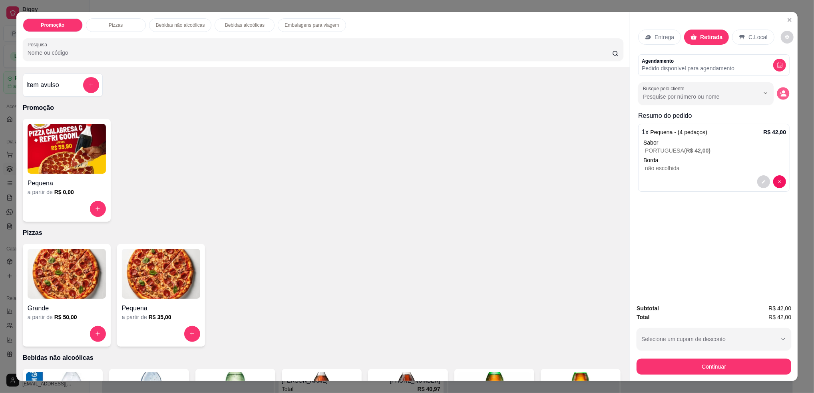
click at [785, 94] on button "decrease-product-quantity" at bounding box center [783, 93] width 12 height 12
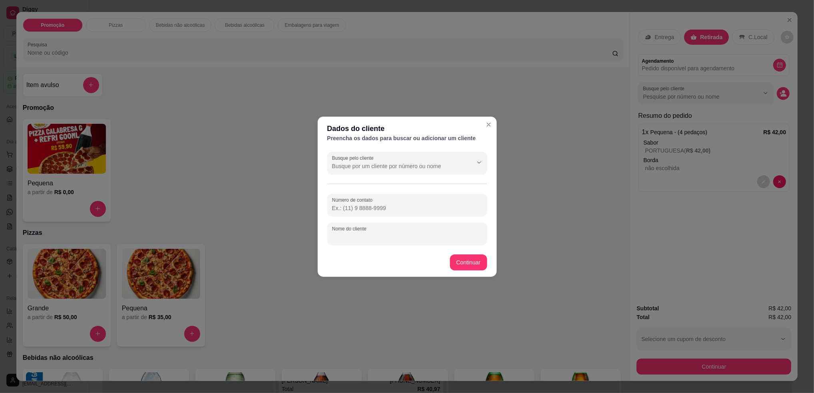
click at [384, 241] on input "Nome do cliente" at bounding box center [407, 237] width 150 height 8
type input "[PERSON_NAME]"
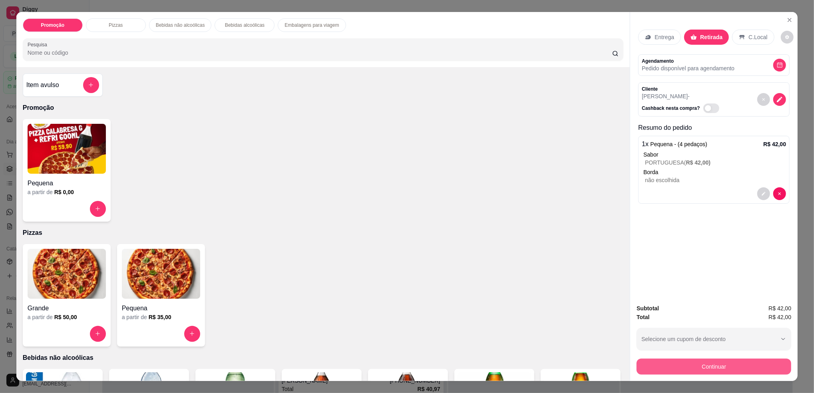
click at [648, 366] on button "Continuar" at bounding box center [713, 367] width 155 height 16
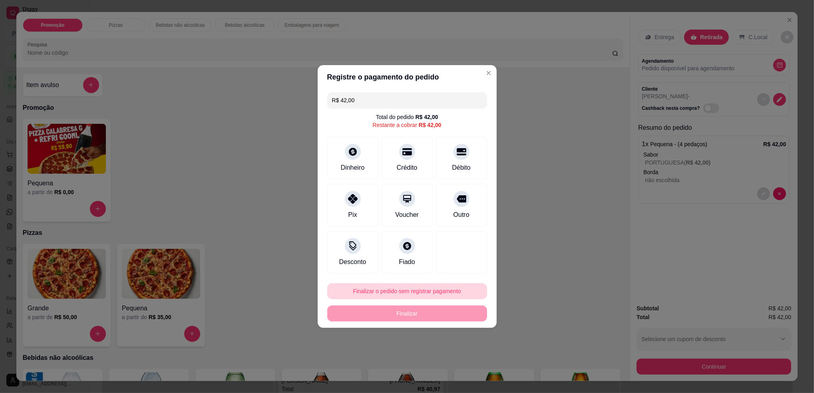
click at [383, 287] on button "Finalizar o pedido sem registrar pagamento" at bounding box center [407, 291] width 160 height 16
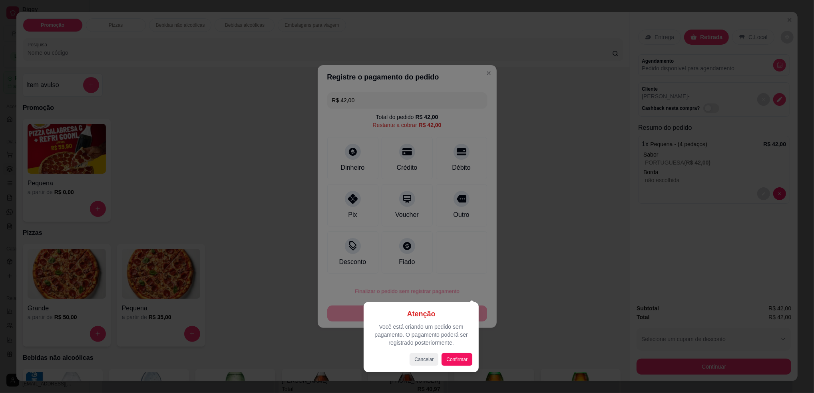
click at [461, 366] on div "Atenção Você está criando um pedido sem pagamento. O pagamento poderá ser regis…" at bounding box center [421, 337] width 115 height 70
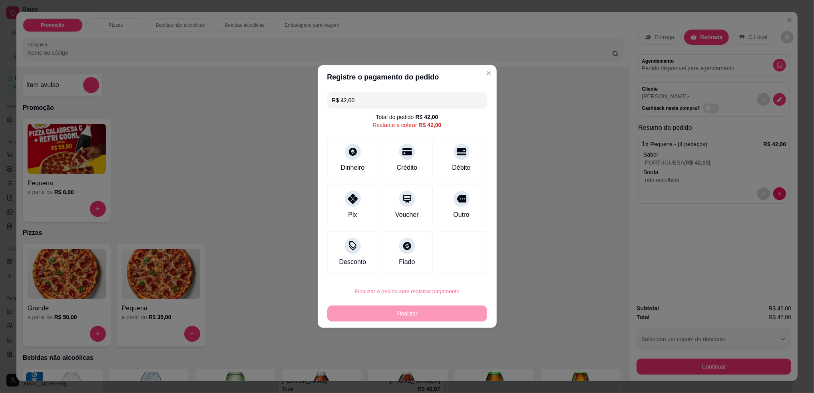
click at [459, 362] on button "Confirmar" at bounding box center [458, 357] width 30 height 12
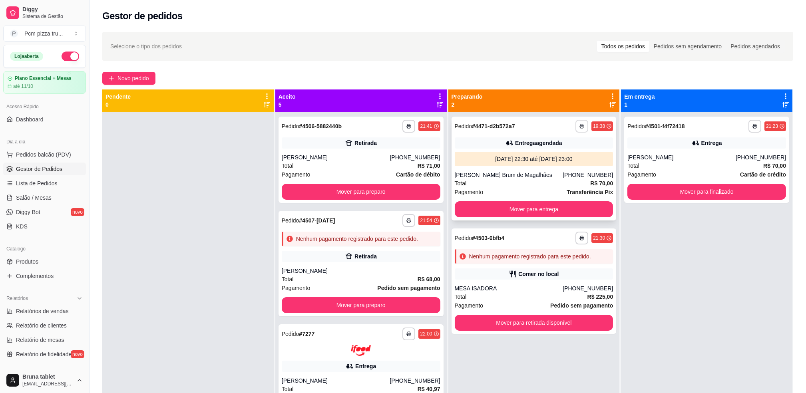
click at [579, 126] on icon "button" at bounding box center [581, 126] width 5 height 5
click at [557, 171] on button "IMPRESSORA" at bounding box center [555, 170] width 58 height 13
click at [402, 336] on button "button" at bounding box center [408, 334] width 13 height 13
click at [382, 378] on button "IMPRESSORA" at bounding box center [377, 378] width 58 height 13
click at [405, 185] on button "Mover para preparo" at bounding box center [361, 192] width 159 height 16
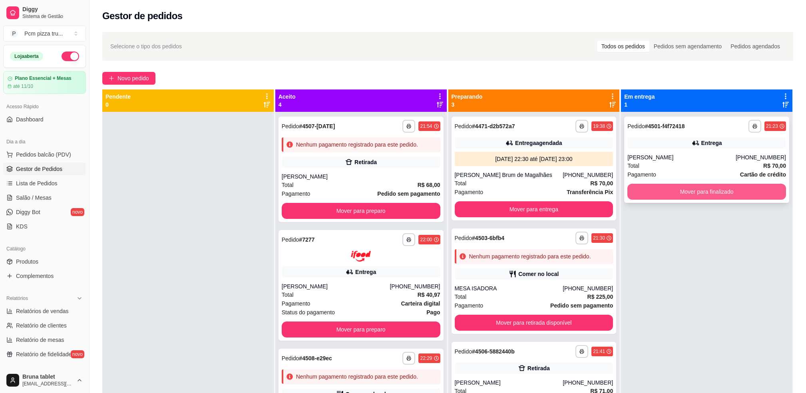
click at [675, 192] on button "Mover para finalizado" at bounding box center [706, 192] width 159 height 16
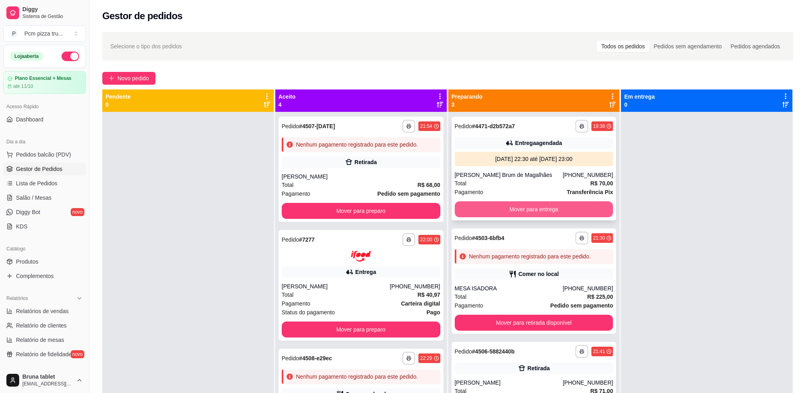
click at [583, 205] on button "Mover para entrega" at bounding box center [534, 209] width 159 height 16
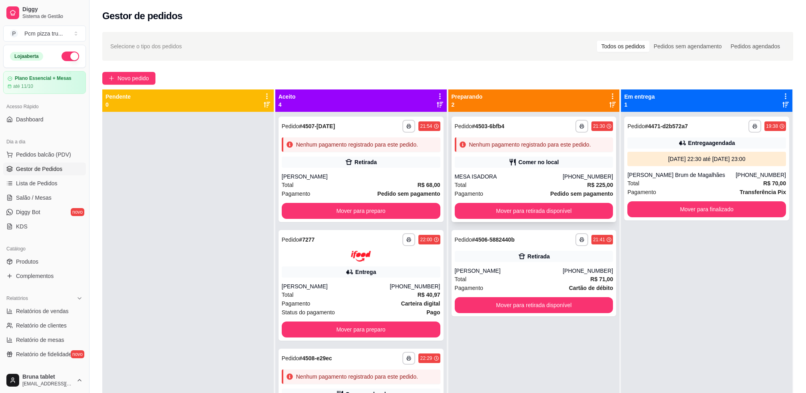
click at [539, 172] on div "**********" at bounding box center [533, 169] width 165 height 105
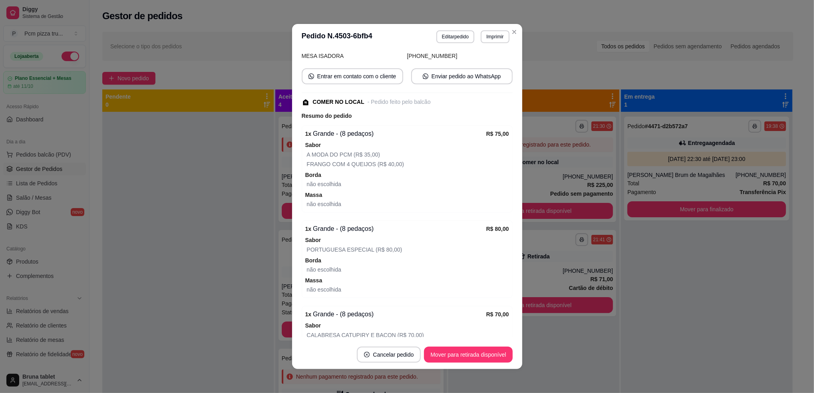
scroll to position [58, 0]
click at [451, 38] on button "Editar pedido" at bounding box center [455, 36] width 37 height 12
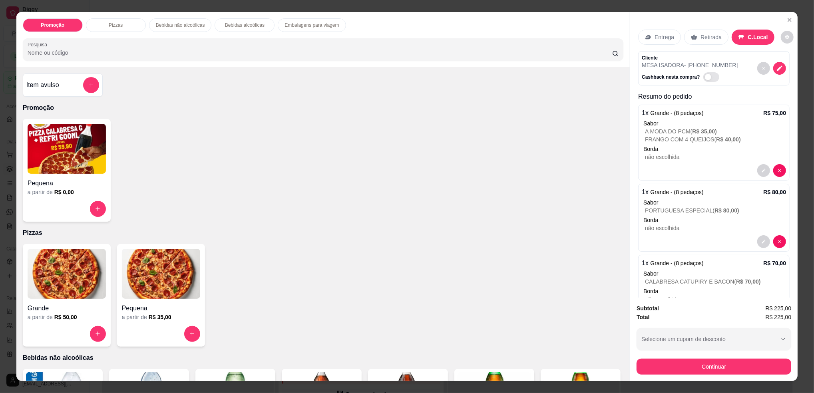
scroll to position [213, 0]
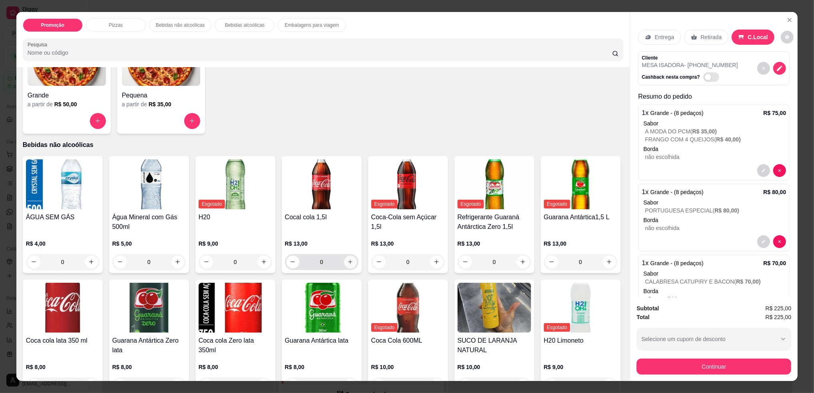
click at [347, 260] on icon "increase-product-quantity" at bounding box center [350, 262] width 6 height 6
click at [654, 367] on button "Continuar" at bounding box center [713, 367] width 155 height 16
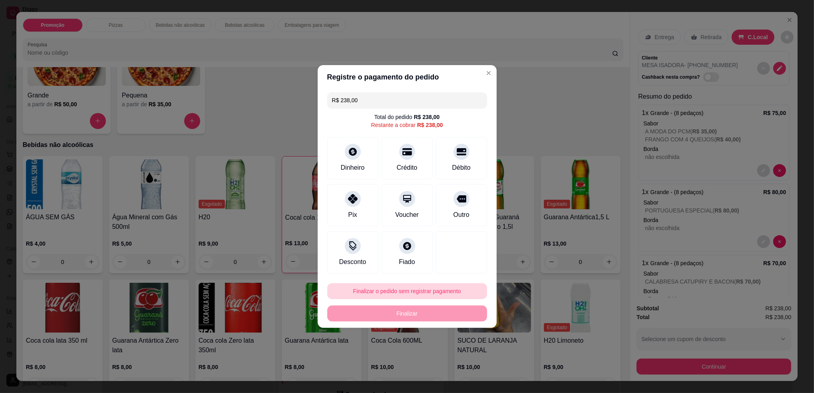
click at [368, 288] on button "Finalizar o pedido sem registrar pagamento" at bounding box center [407, 291] width 160 height 16
click at [459, 360] on button "Confirmar" at bounding box center [457, 357] width 30 height 12
type input "0"
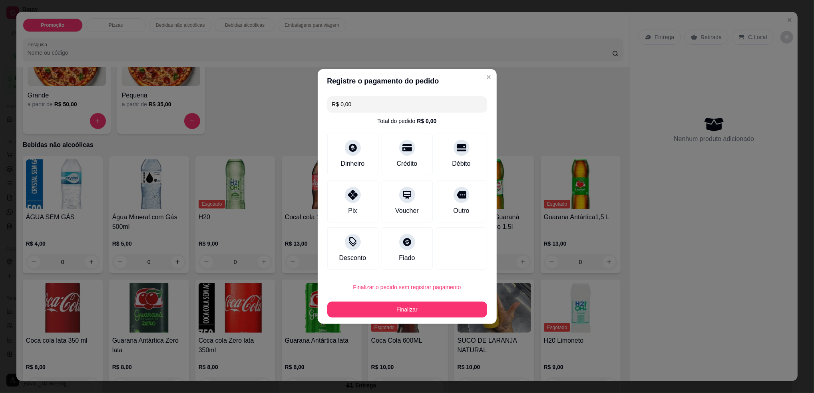
type input "R$ 0,00"
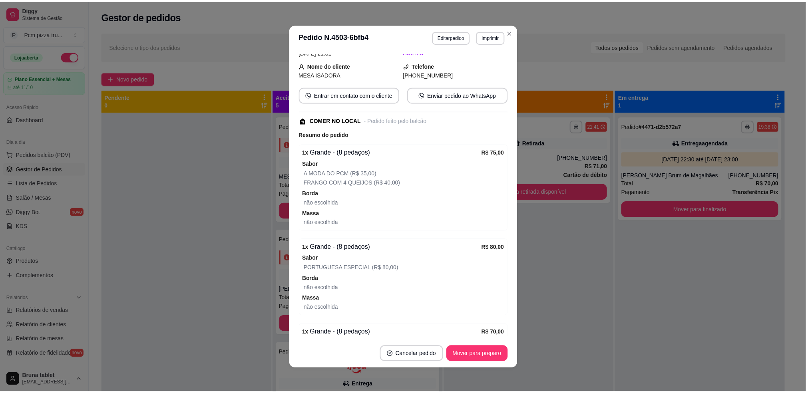
scroll to position [75, 0]
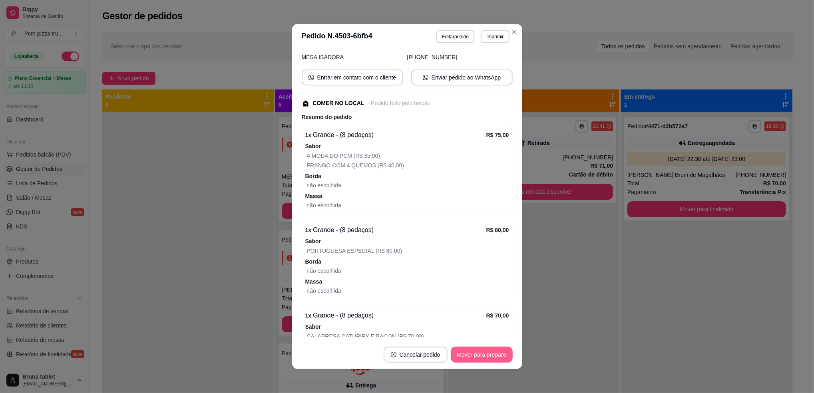
click at [475, 358] on button "Mover para preparo" at bounding box center [482, 355] width 62 height 16
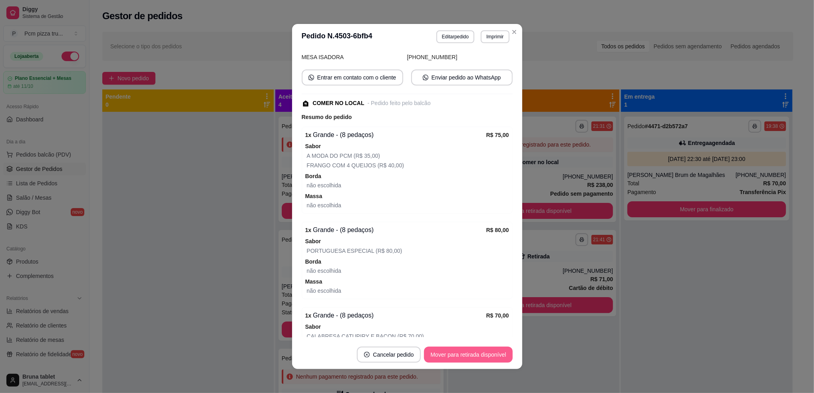
click at [475, 358] on button "Mover para retirada disponível" at bounding box center [468, 355] width 88 height 16
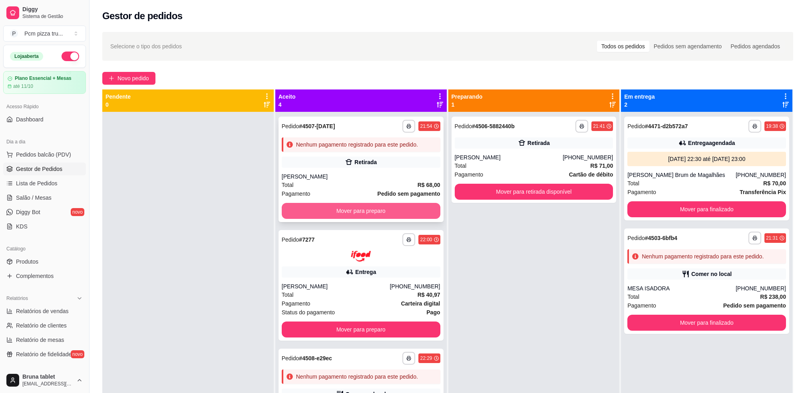
click at [390, 211] on button "Mover para preparo" at bounding box center [361, 211] width 159 height 16
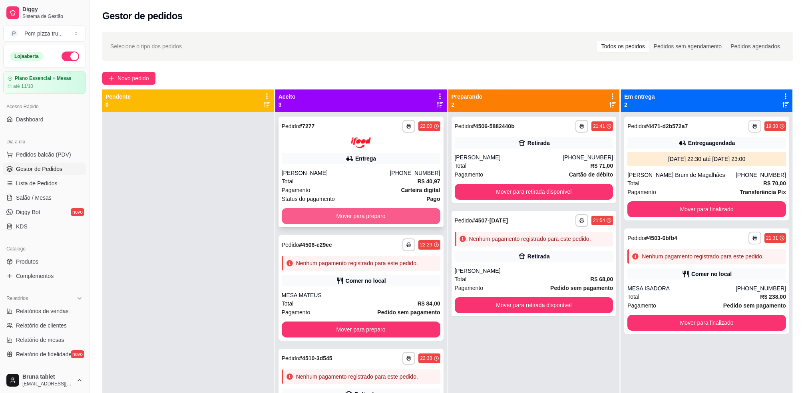
click at [388, 214] on button "Mover para preparo" at bounding box center [361, 216] width 159 height 16
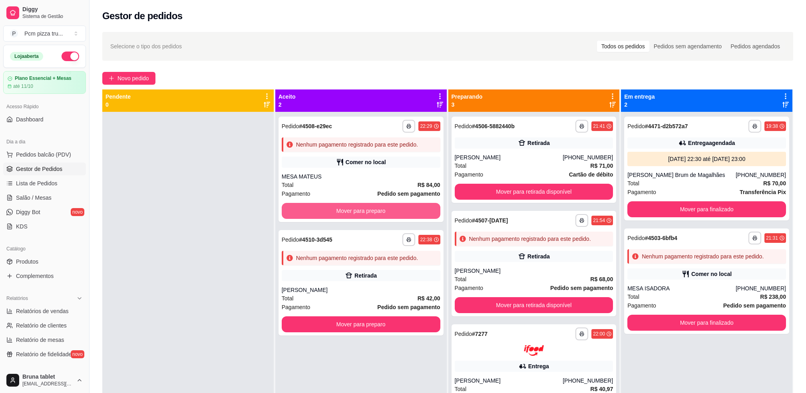
click at [388, 214] on button "Mover para preparo" at bounding box center [361, 211] width 159 height 16
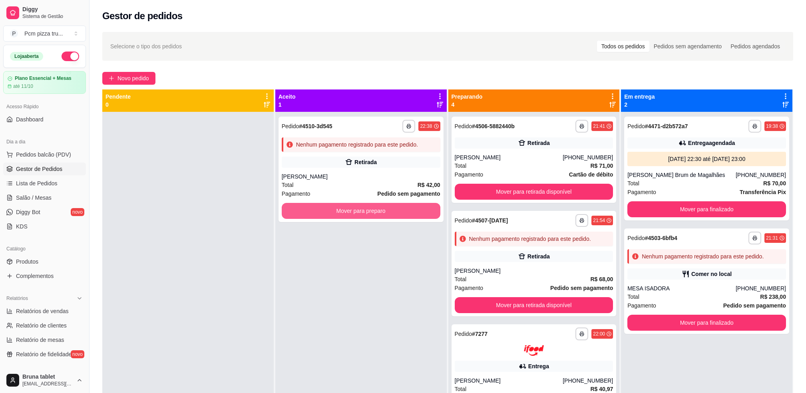
click at [388, 213] on button "Mover para preparo" at bounding box center [361, 211] width 159 height 16
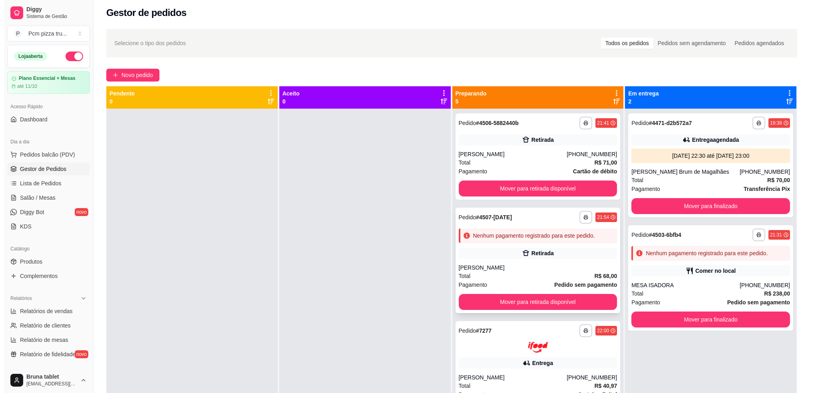
scroll to position [0, 0]
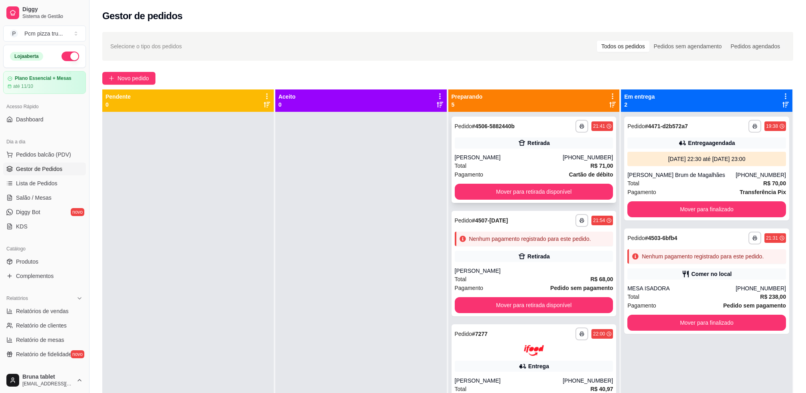
click at [535, 149] on div "**********" at bounding box center [533, 160] width 165 height 86
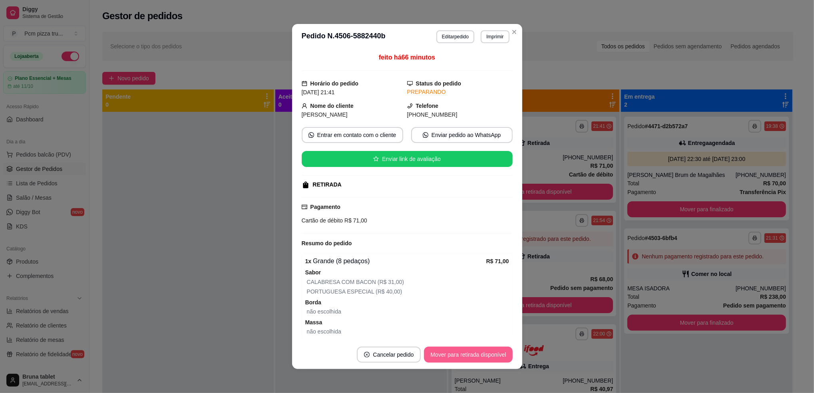
click at [469, 359] on button "Mover para retirada disponível" at bounding box center [468, 355] width 88 height 16
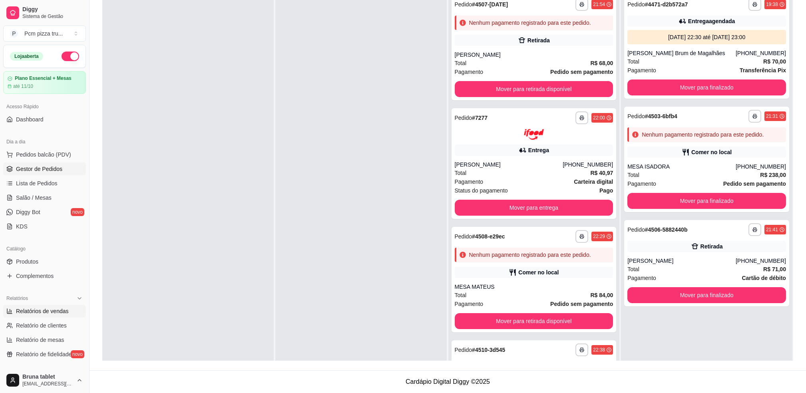
click at [28, 313] on span "Relatórios de vendas" at bounding box center [42, 311] width 53 height 8
select select "ALL"
select select "0"
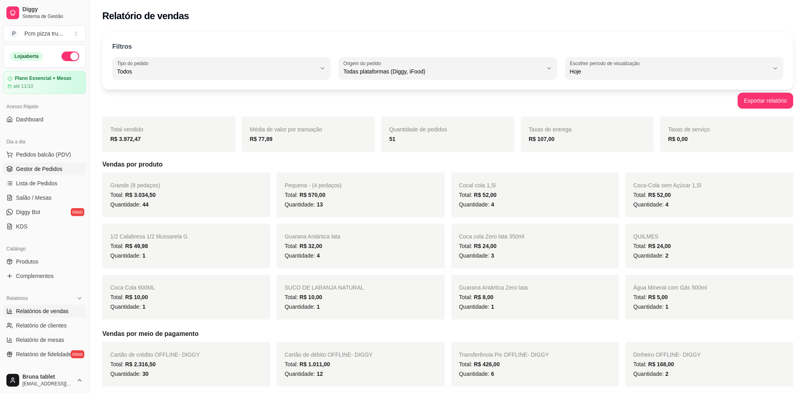
click at [56, 164] on link "Gestor de Pedidos" at bounding box center [44, 169] width 83 height 13
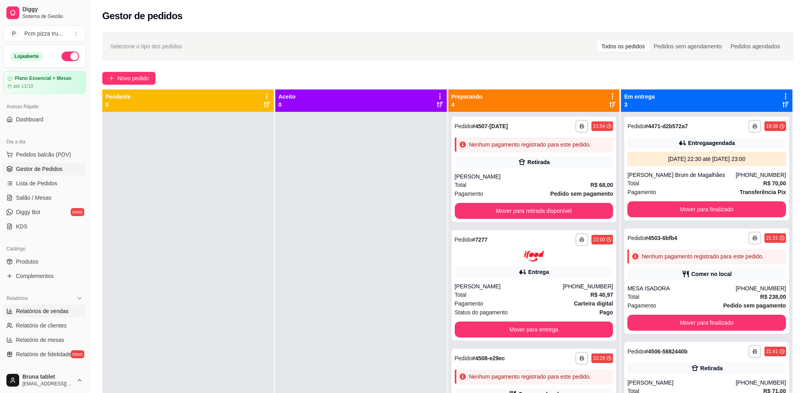
click at [51, 311] on span "Relatórios de vendas" at bounding box center [42, 311] width 53 height 8
select select "ALL"
select select "0"
